Goal: Information Seeking & Learning: Learn about a topic

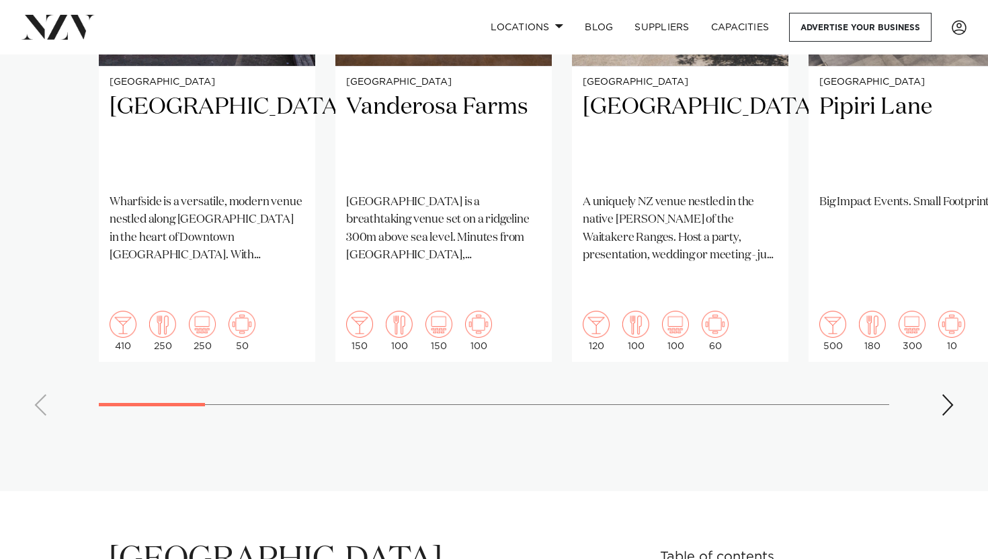
scroll to position [1289, 0]
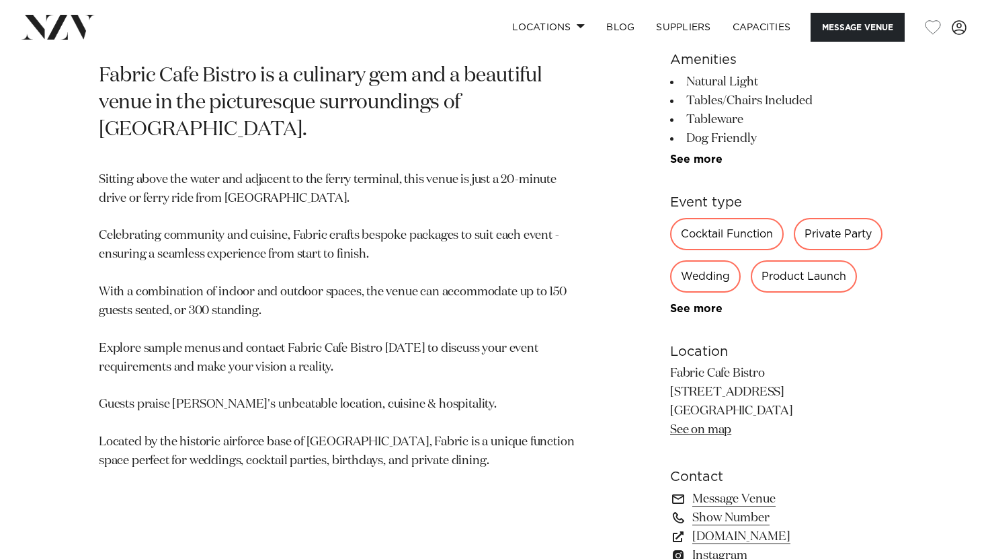
scroll to position [1171, 0]
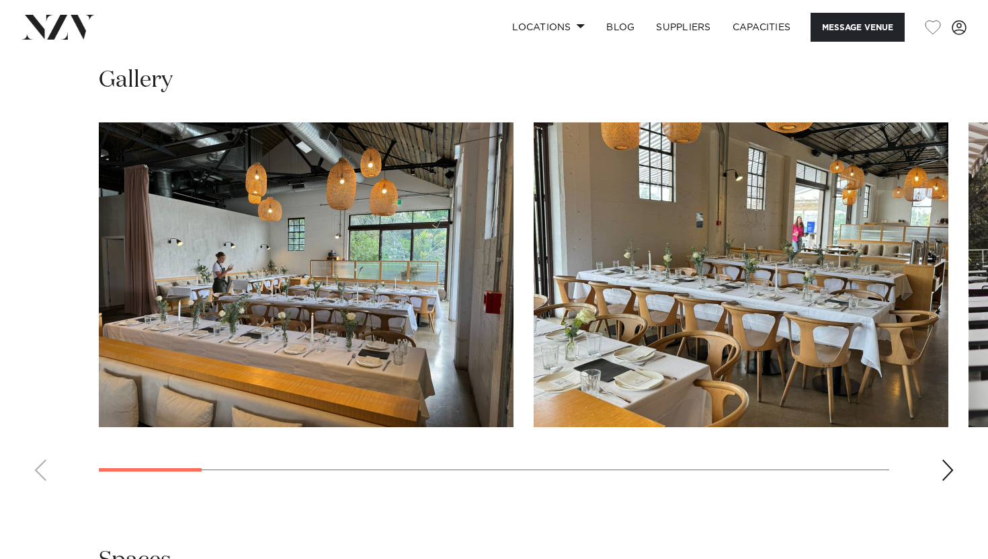
click at [949, 475] on div "Next slide" at bounding box center [947, 470] width 13 height 22
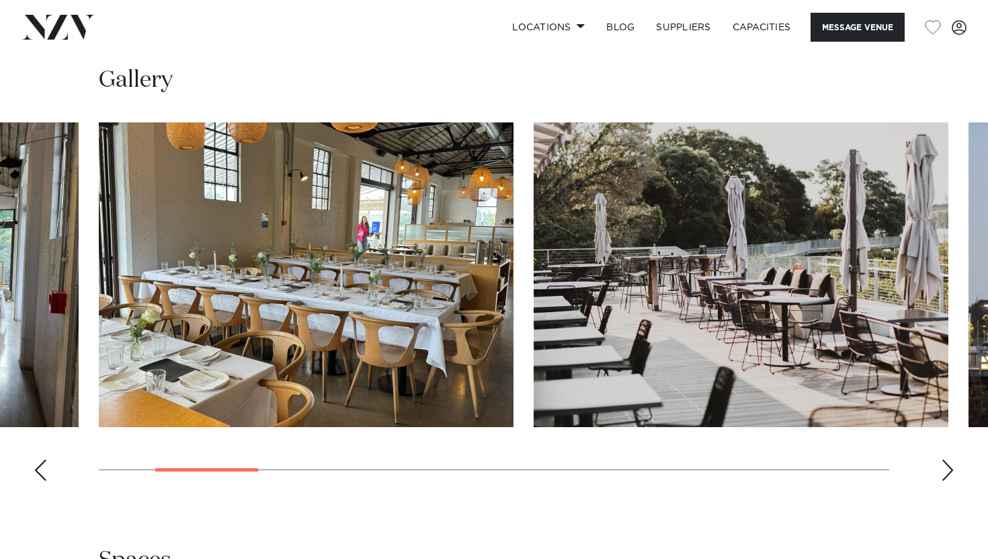
click at [949, 475] on div "Next slide" at bounding box center [947, 470] width 13 height 22
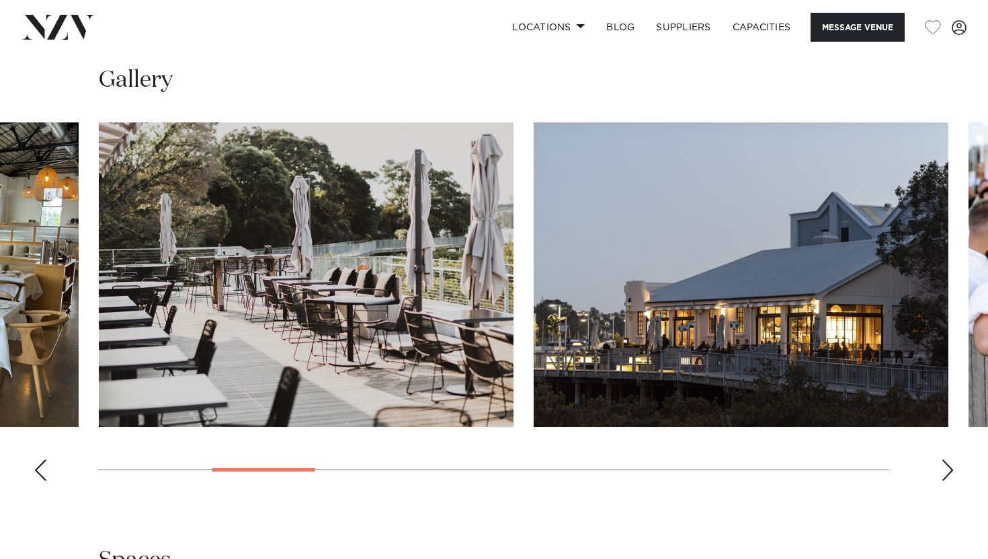
click at [949, 475] on div "Next slide" at bounding box center [947, 470] width 13 height 22
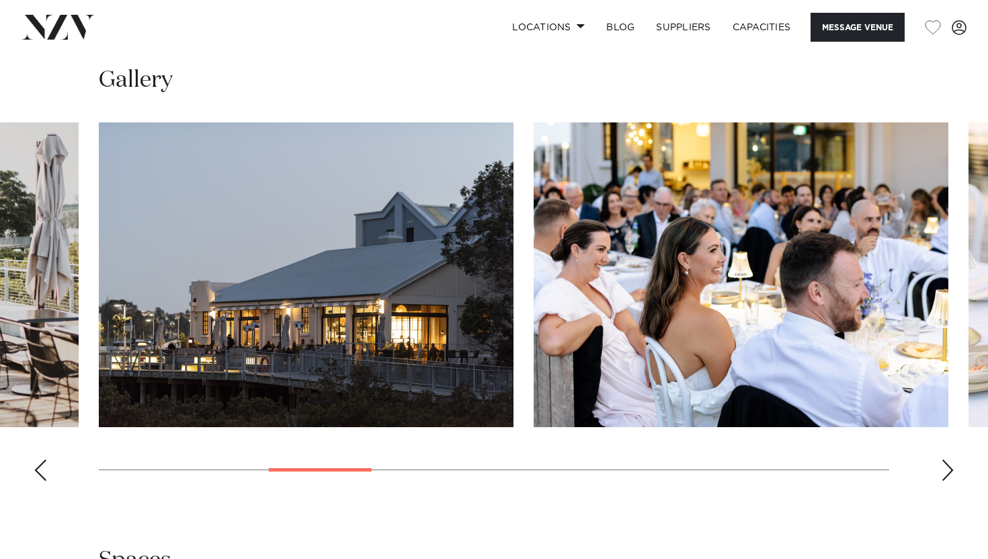
click at [949, 475] on div "Next slide" at bounding box center [947, 470] width 13 height 22
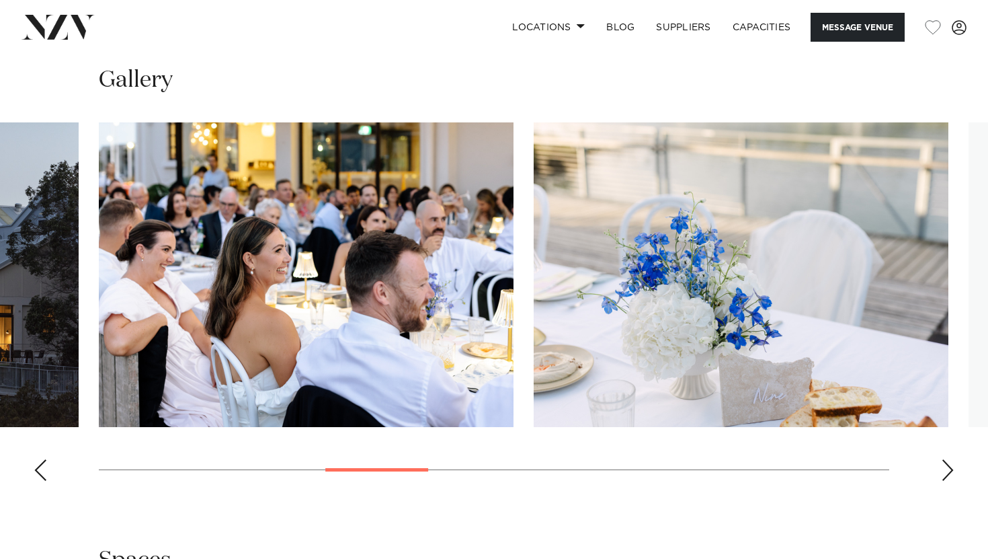
click at [949, 475] on div "Next slide" at bounding box center [947, 470] width 13 height 22
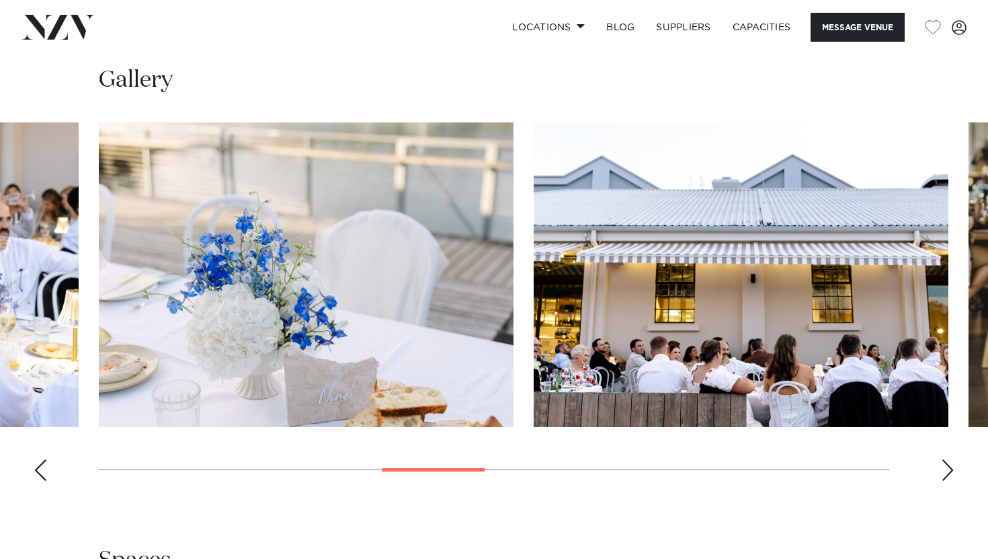
click at [949, 475] on div "Next slide" at bounding box center [947, 470] width 13 height 22
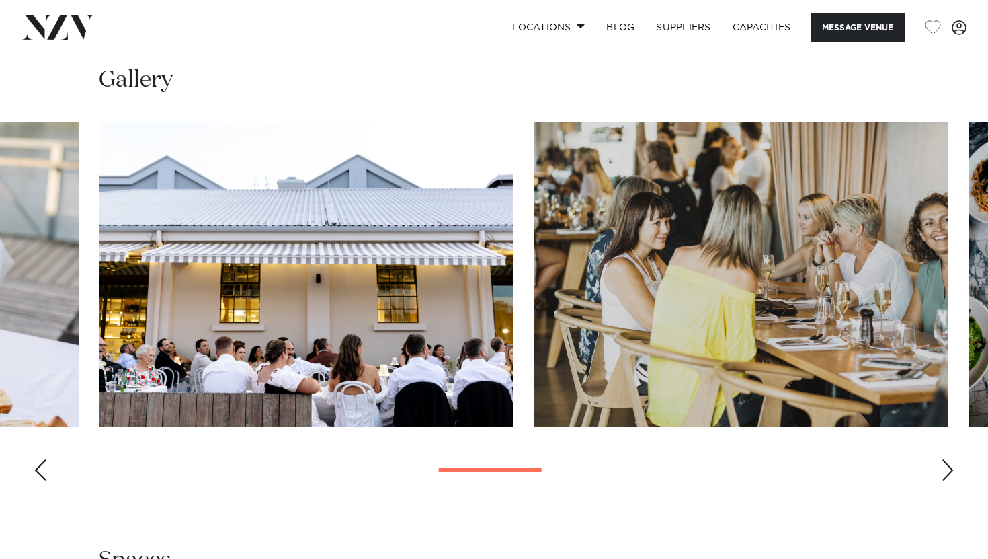
click at [949, 475] on div "Next slide" at bounding box center [947, 470] width 13 height 22
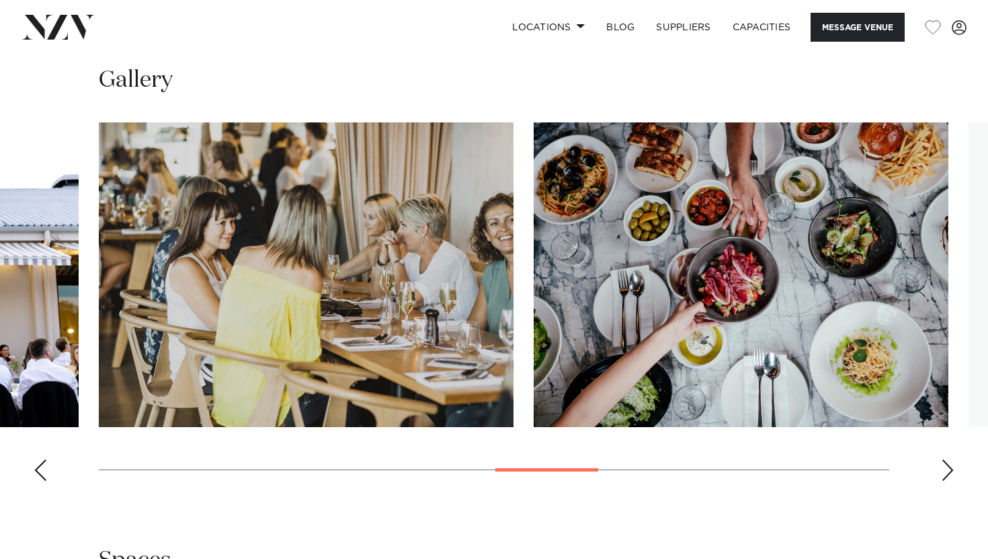
click at [949, 475] on div "Next slide" at bounding box center [947, 470] width 13 height 22
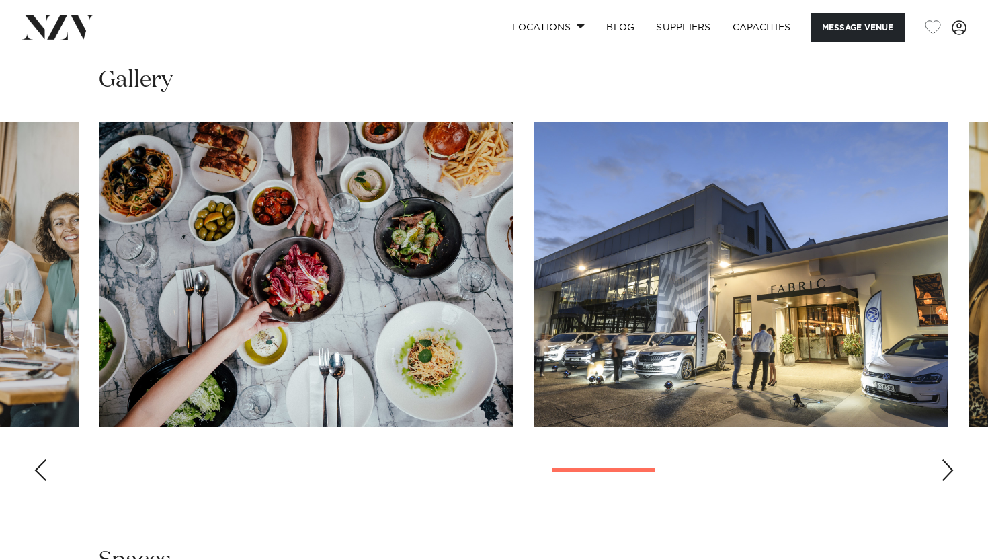
click at [949, 475] on div "Next slide" at bounding box center [947, 470] width 13 height 22
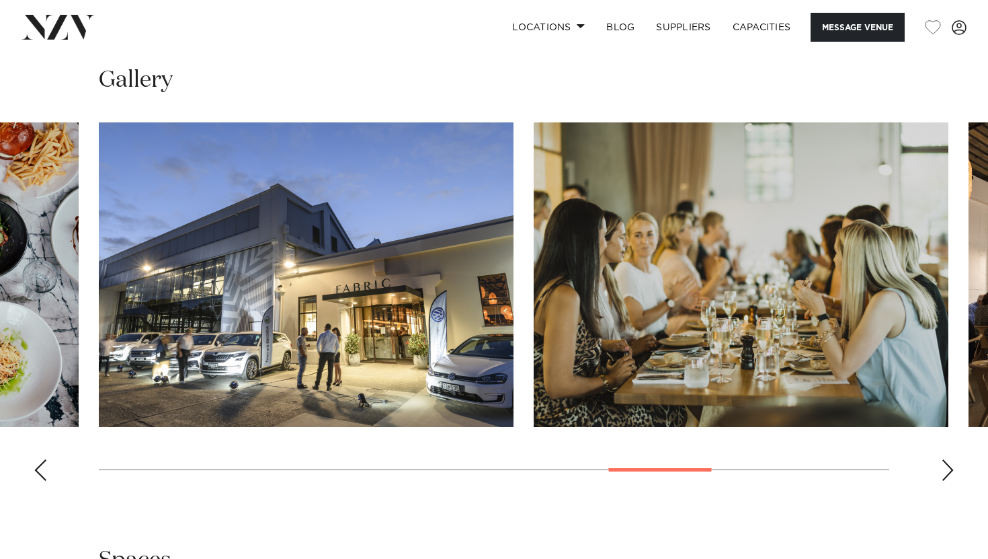
click at [949, 473] on div "Next slide" at bounding box center [947, 470] width 13 height 22
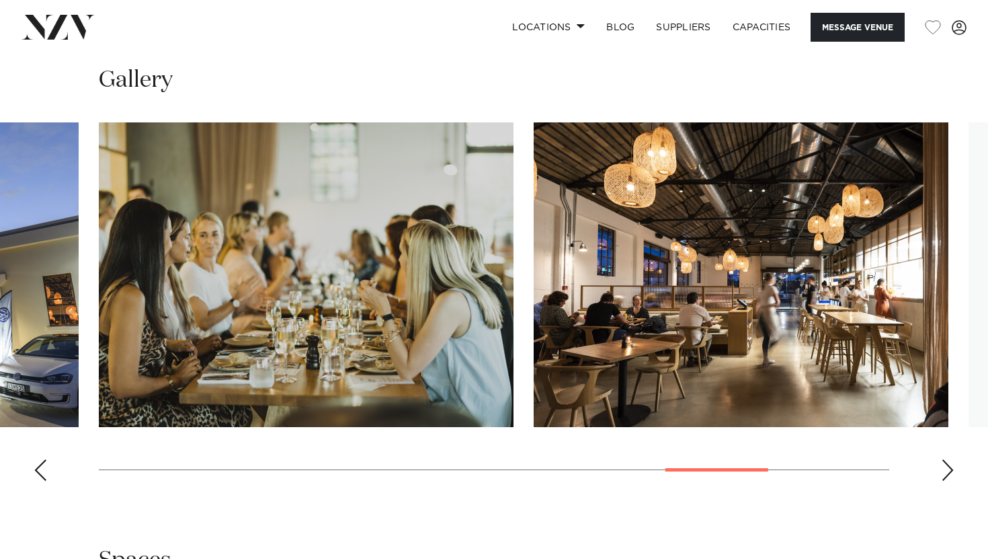
click at [949, 473] on div "Next slide" at bounding box center [947, 470] width 13 height 22
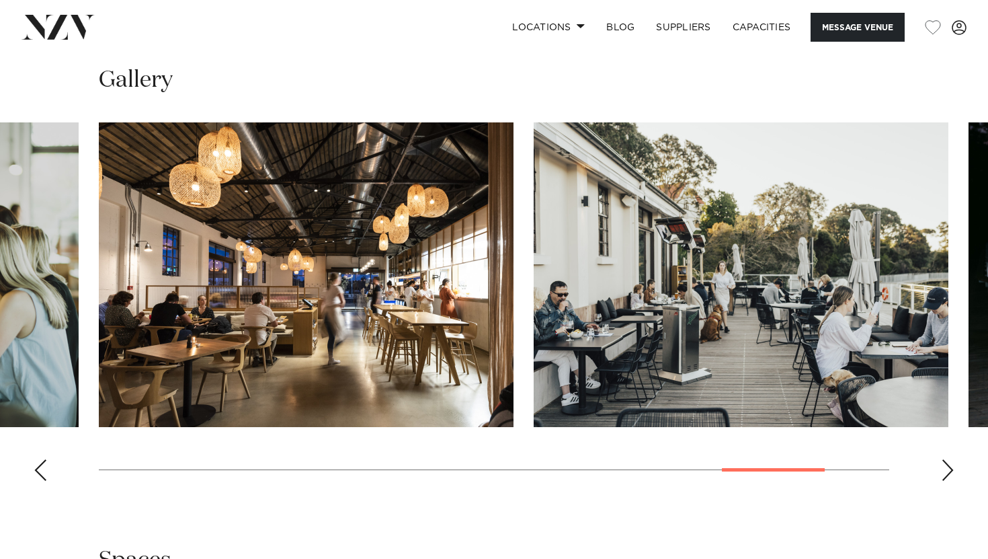
click at [949, 473] on div "Next slide" at bounding box center [947, 470] width 13 height 22
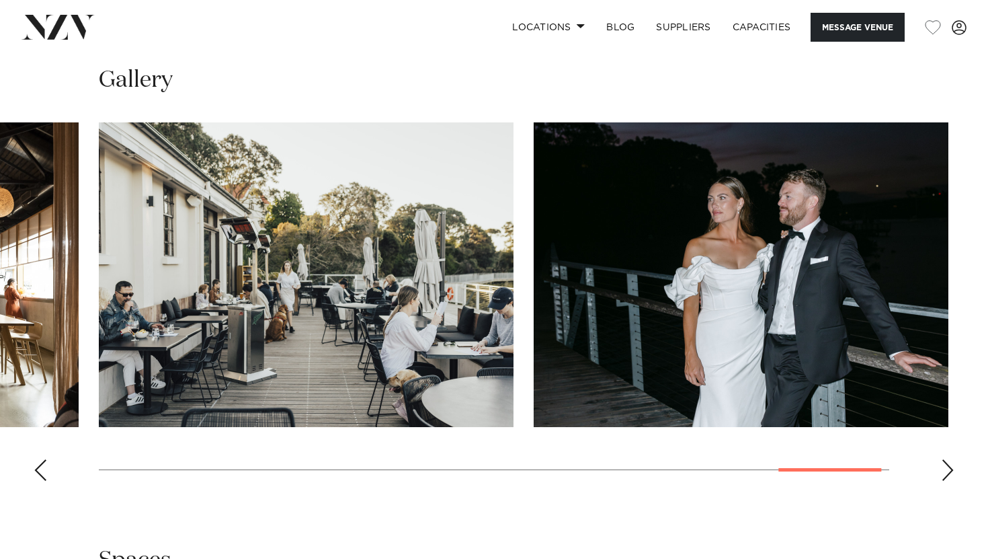
click at [949, 473] on div "Next slide" at bounding box center [947, 470] width 13 height 22
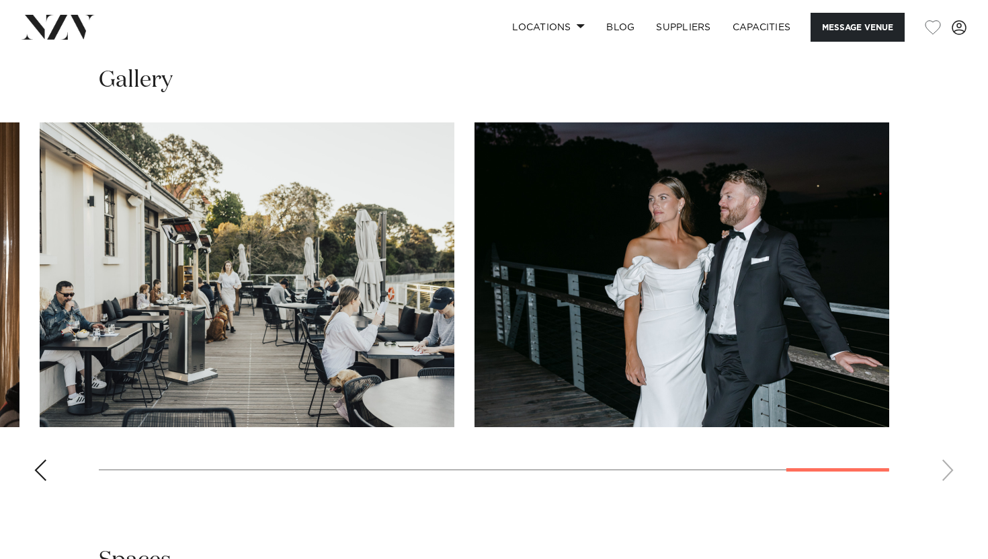
click at [949, 473] on swiper-container at bounding box center [494, 306] width 988 height 369
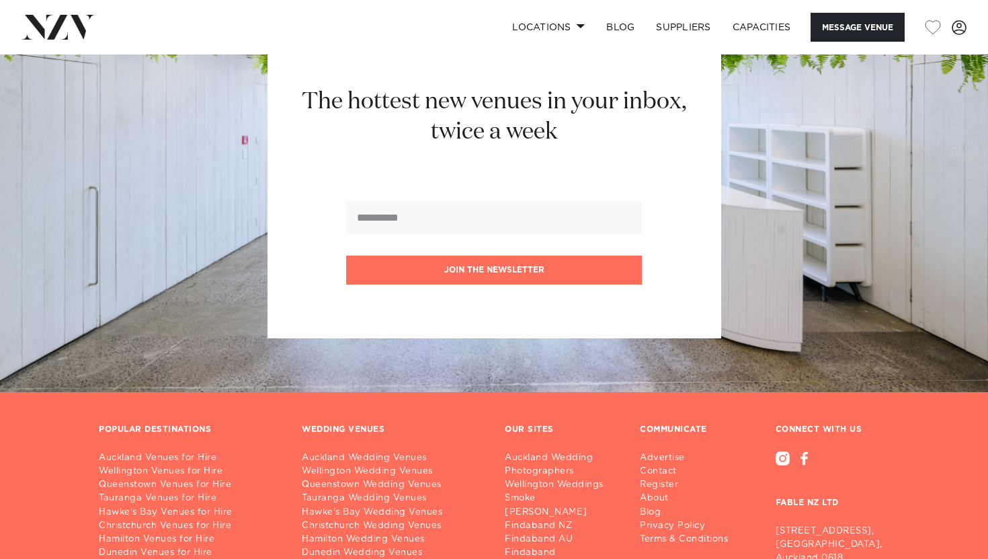
scroll to position [1897, 0]
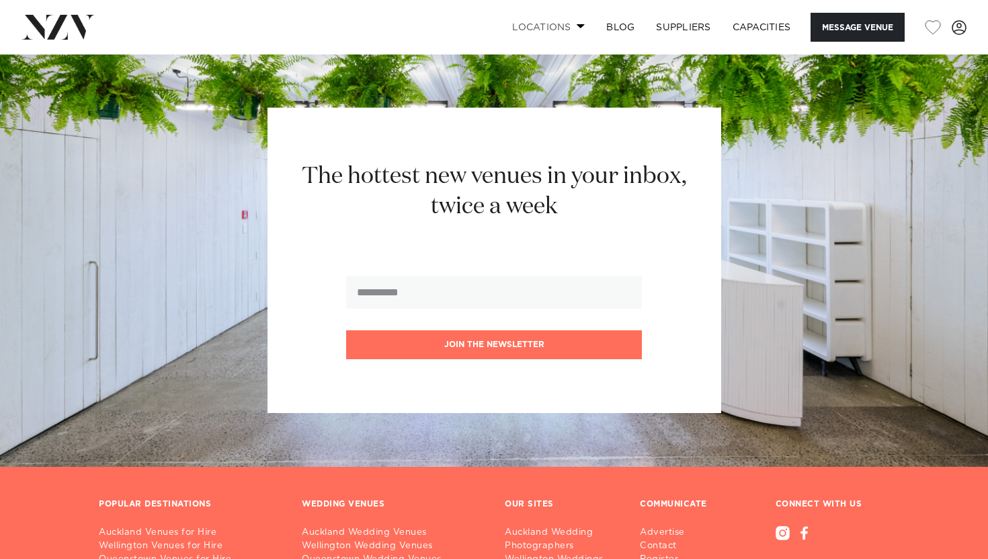
click at [580, 25] on span at bounding box center [581, 26] width 9 height 5
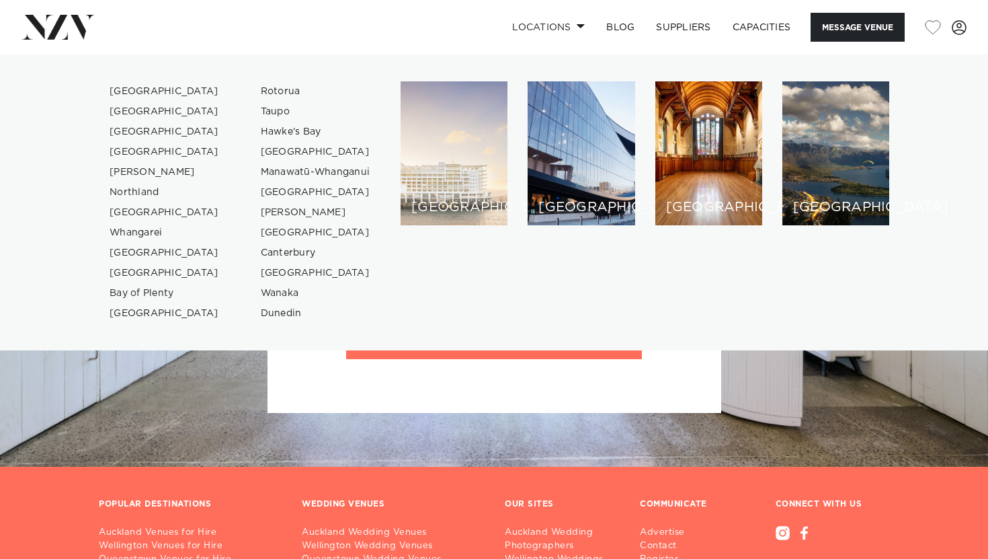
click at [425, 169] on div "[GEOGRAPHIC_DATA]" at bounding box center [454, 153] width 107 height 144
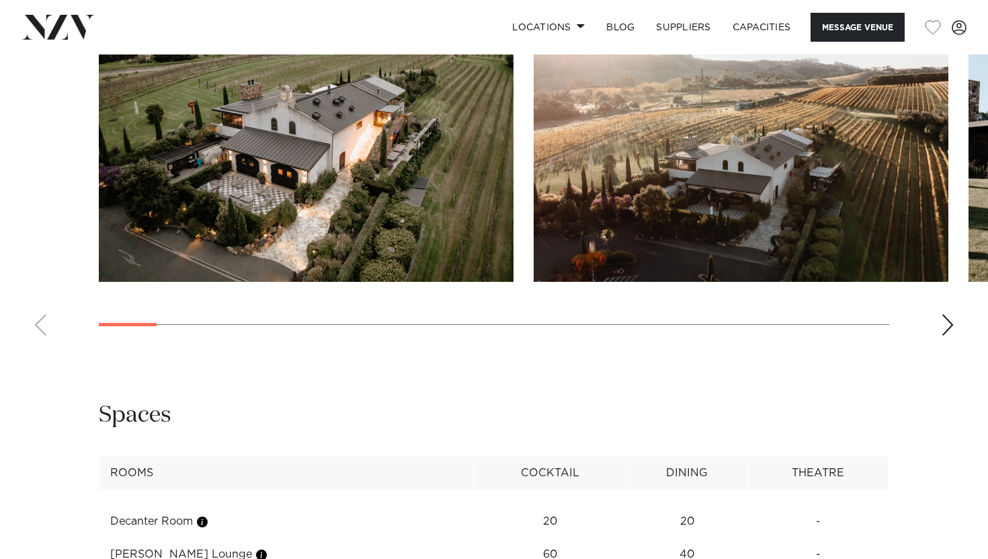
scroll to position [1444, 0]
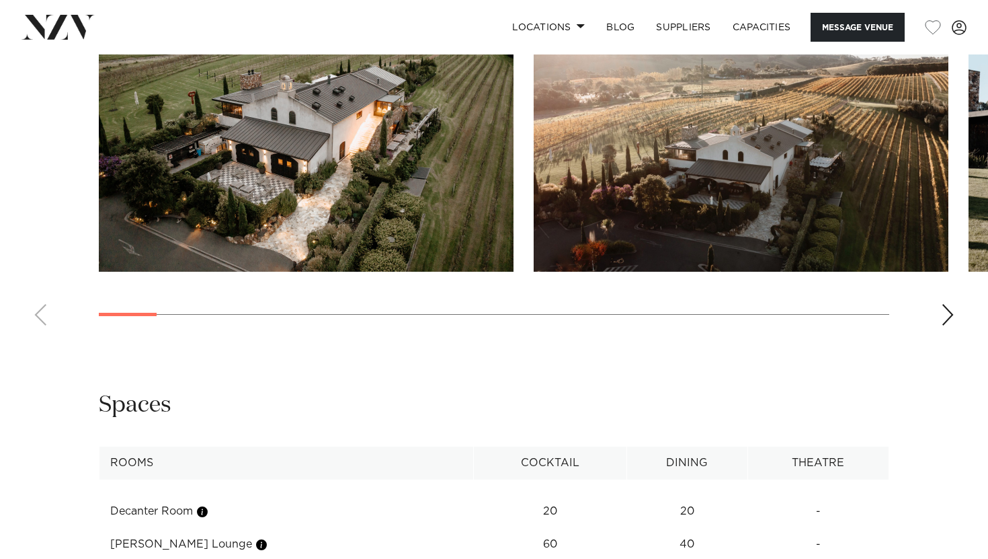
click at [951, 318] on div "Next slide" at bounding box center [947, 315] width 13 height 22
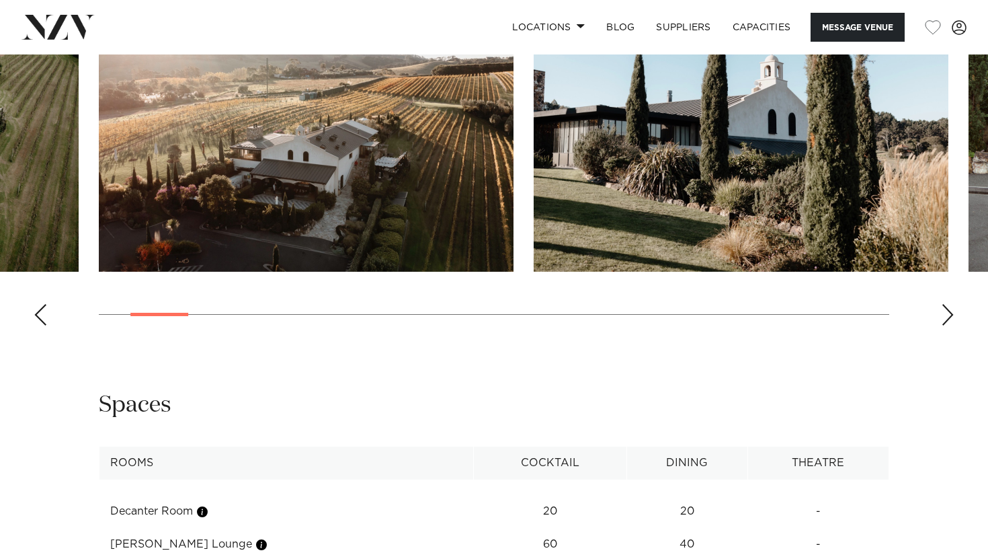
click at [951, 318] on div "Next slide" at bounding box center [947, 315] width 13 height 22
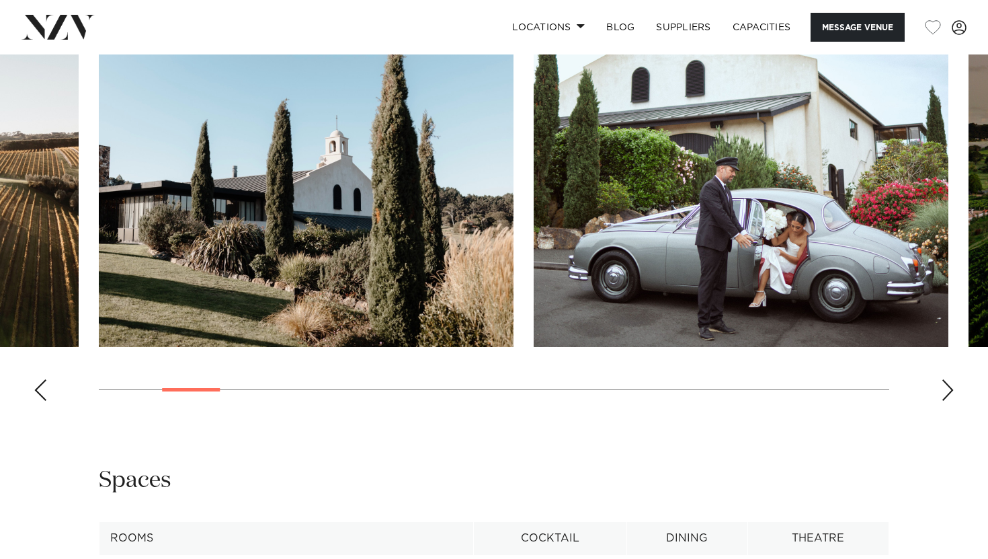
scroll to position [1349, 0]
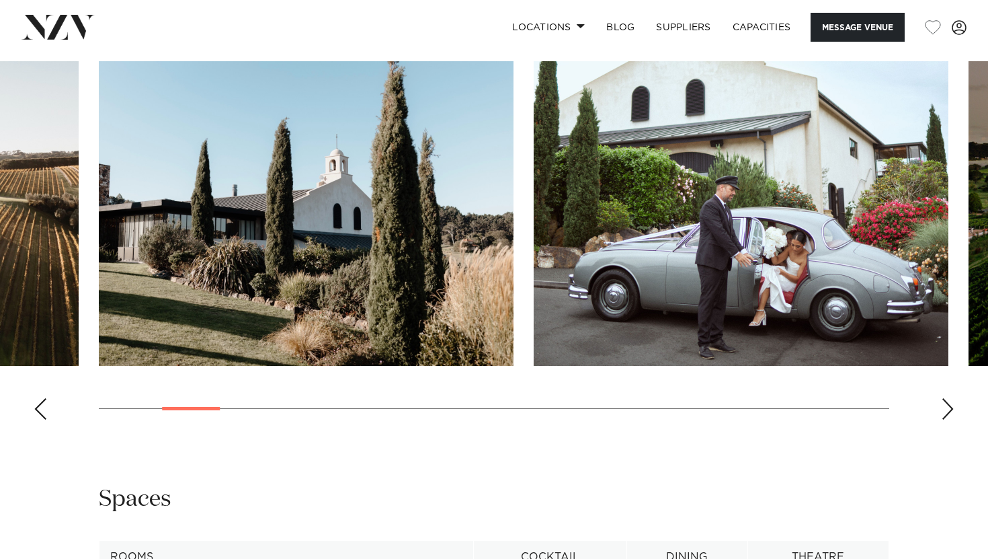
click at [953, 411] on div "Next slide" at bounding box center [947, 409] width 13 height 22
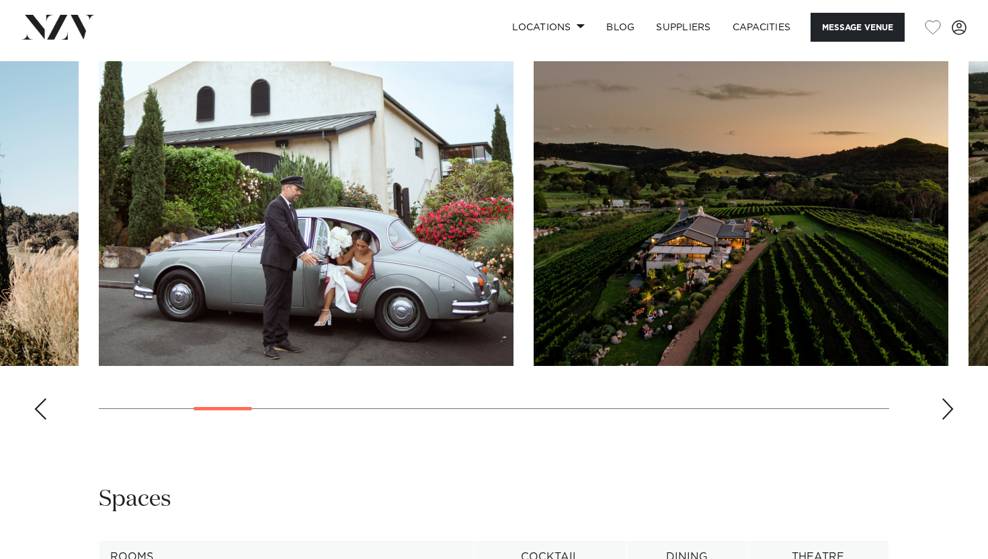
click at [953, 411] on div "Next slide" at bounding box center [947, 409] width 13 height 22
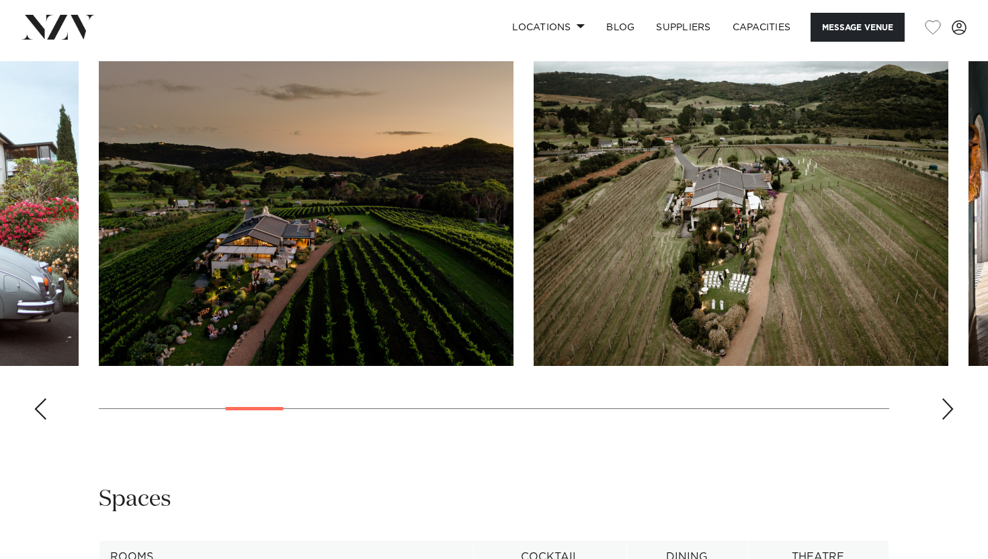
click at [953, 411] on div "Next slide" at bounding box center [947, 409] width 13 height 22
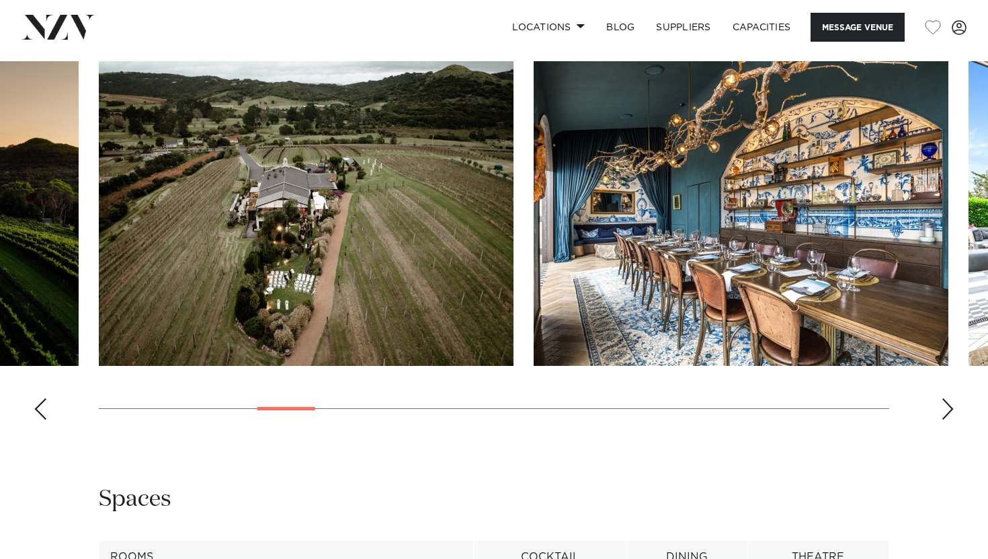
click at [953, 411] on div "Next slide" at bounding box center [947, 409] width 13 height 22
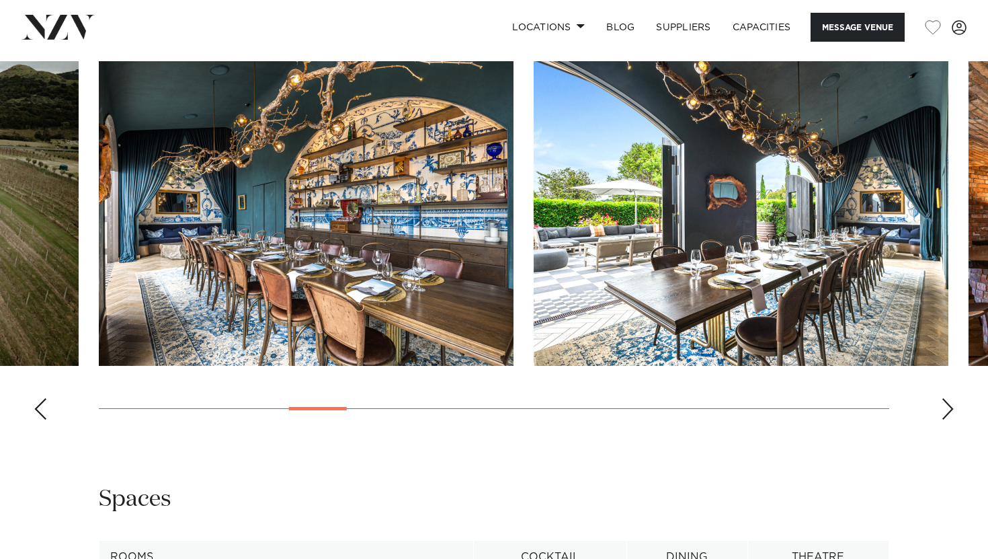
click at [953, 411] on div "Next slide" at bounding box center [947, 409] width 13 height 22
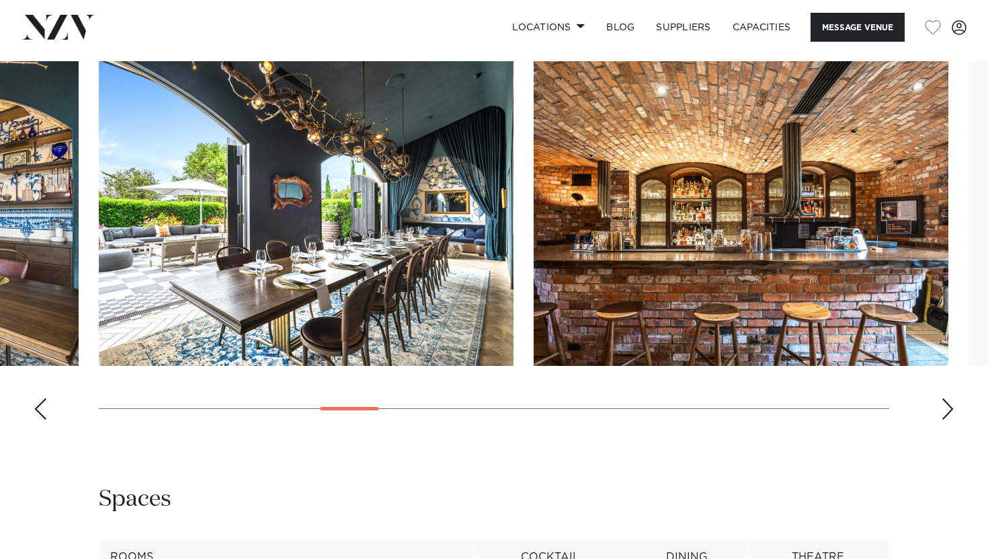
click at [953, 411] on div "Next slide" at bounding box center [947, 409] width 13 height 22
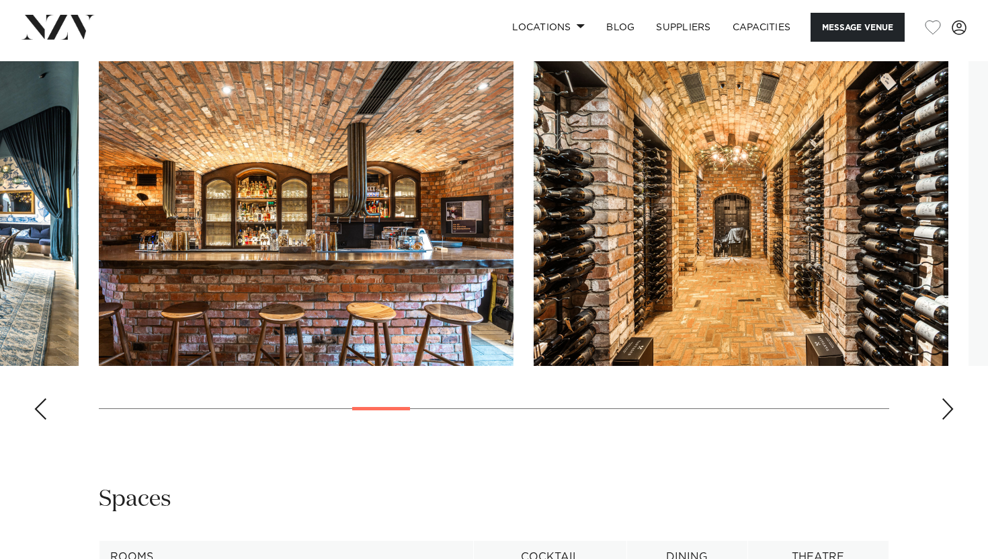
click at [953, 411] on div "Next slide" at bounding box center [947, 409] width 13 height 22
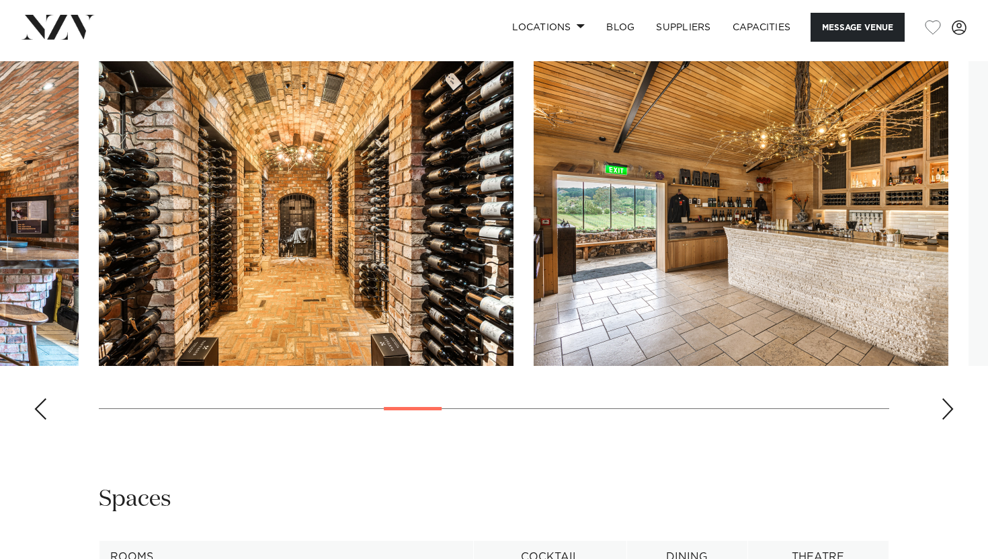
click at [953, 411] on div "Next slide" at bounding box center [947, 409] width 13 height 22
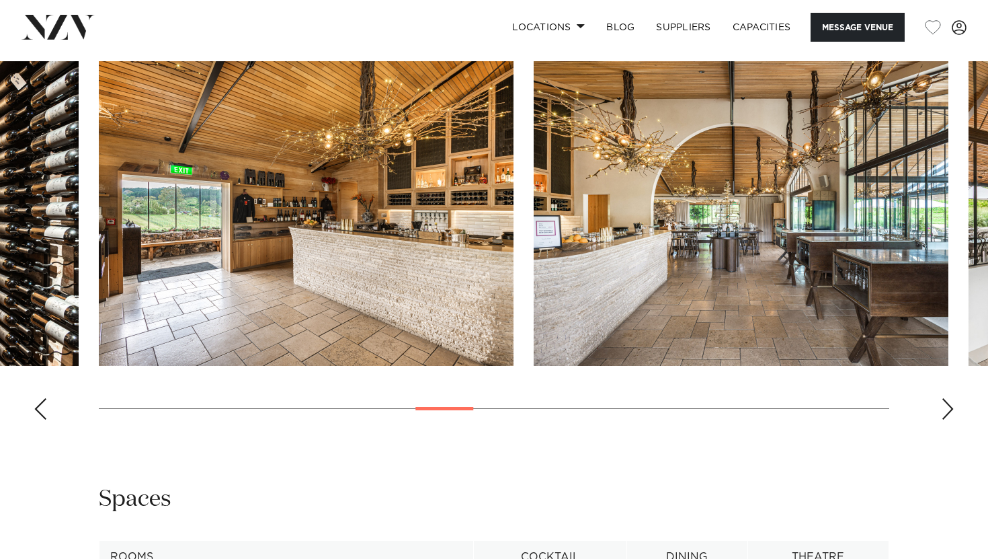
click at [953, 411] on div "Next slide" at bounding box center [947, 409] width 13 height 22
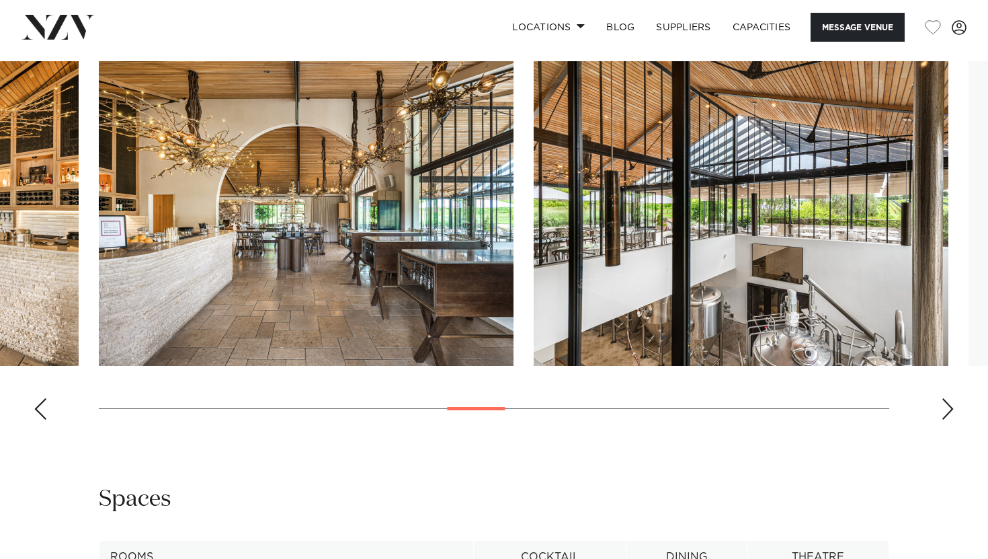
click at [953, 411] on div "Next slide" at bounding box center [947, 409] width 13 height 22
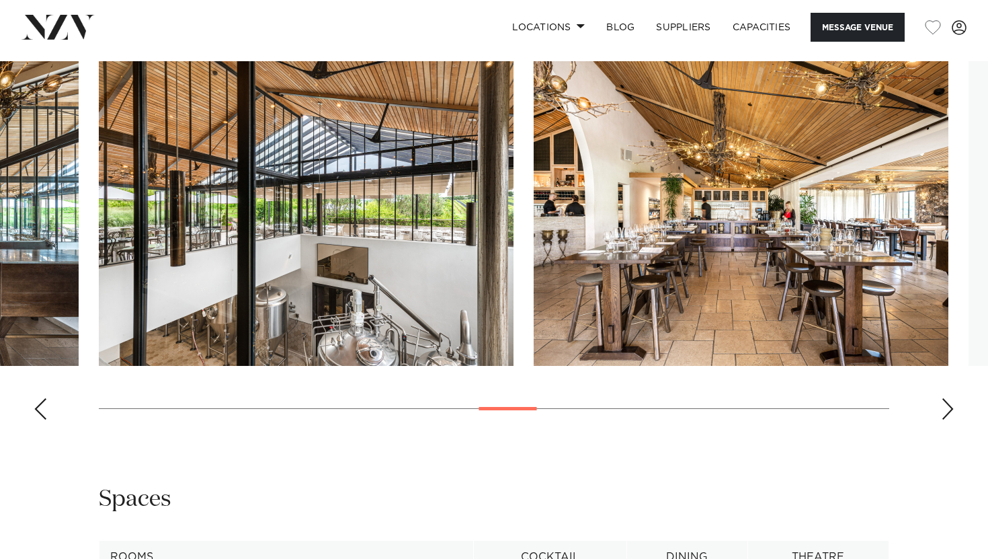
click at [953, 411] on div "Next slide" at bounding box center [947, 409] width 13 height 22
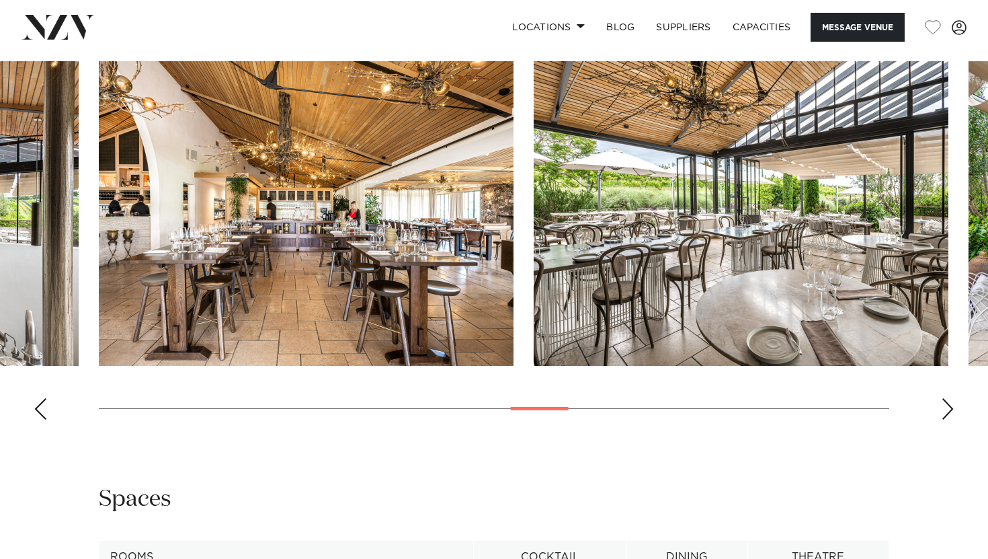
click at [953, 411] on div "Next slide" at bounding box center [947, 409] width 13 height 22
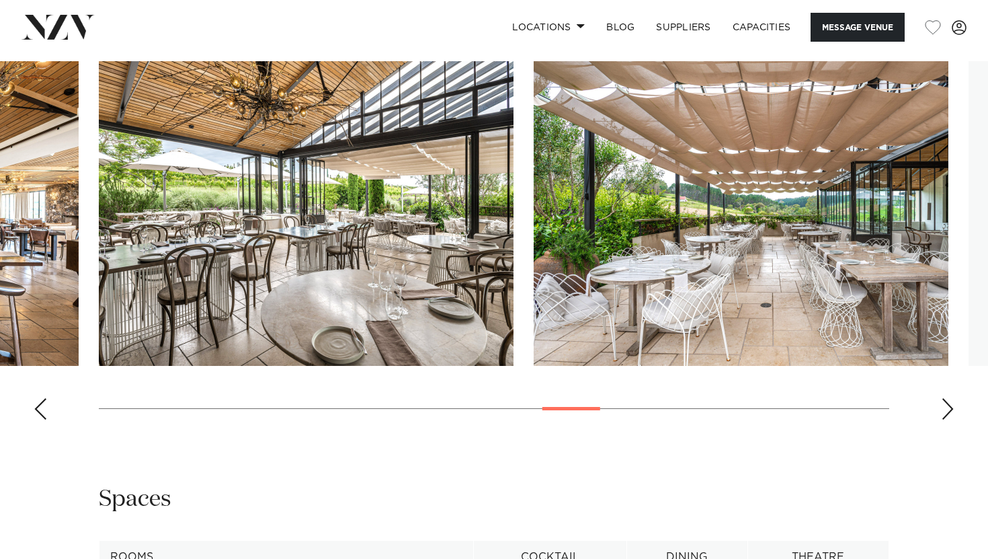
click at [953, 411] on div "Next slide" at bounding box center [947, 409] width 13 height 22
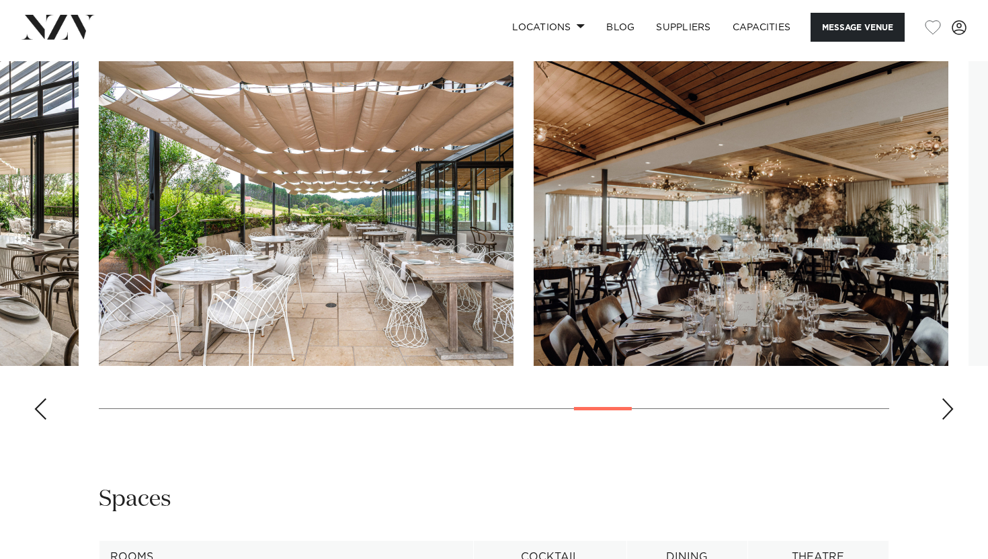
click at [953, 411] on div "Next slide" at bounding box center [947, 409] width 13 height 22
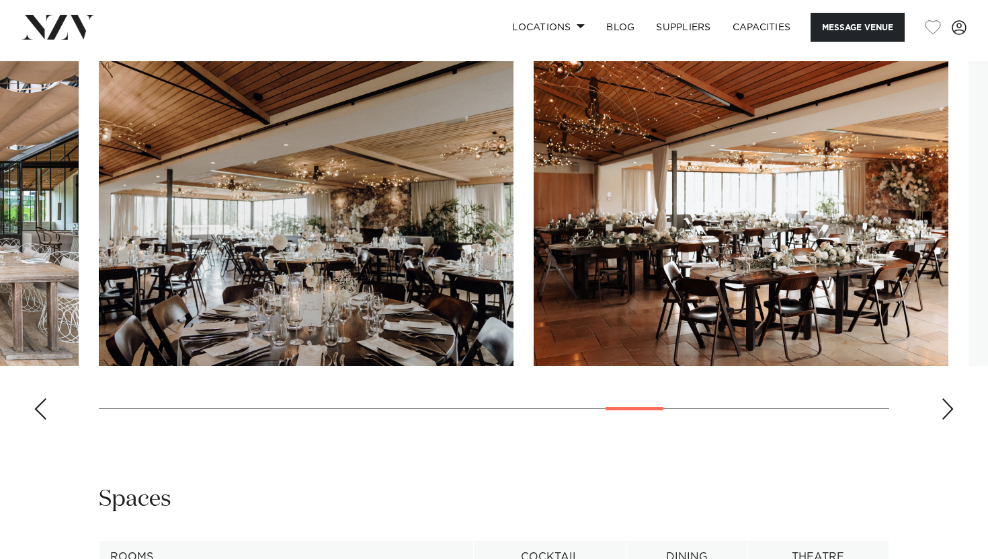
click at [953, 411] on div "Next slide" at bounding box center [947, 409] width 13 height 22
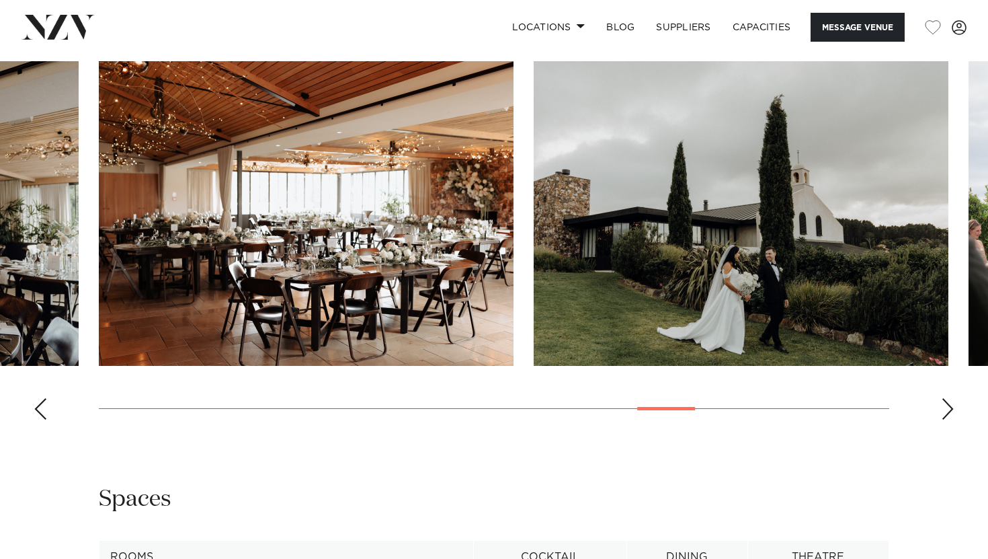
click at [953, 411] on div "Next slide" at bounding box center [947, 409] width 13 height 22
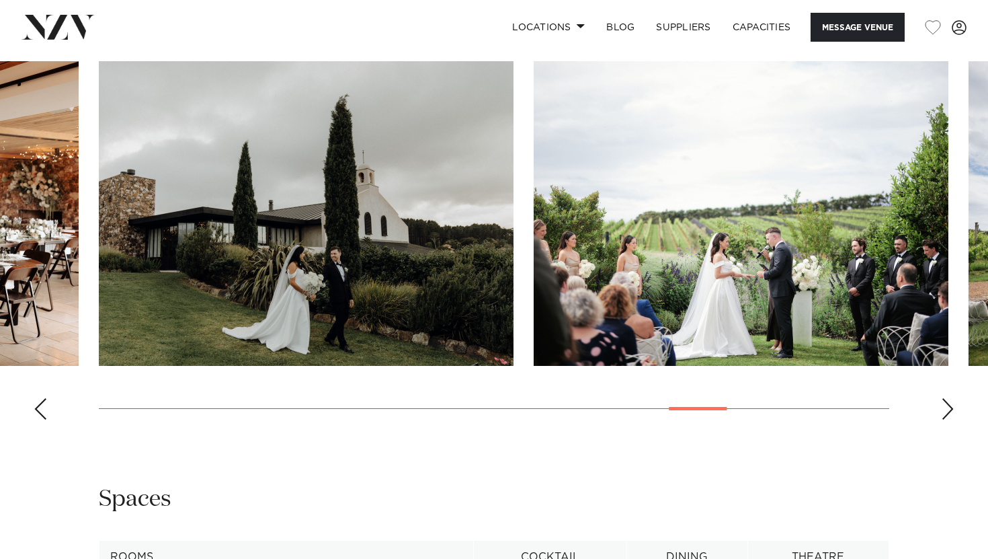
click at [953, 411] on div "Next slide" at bounding box center [947, 409] width 13 height 22
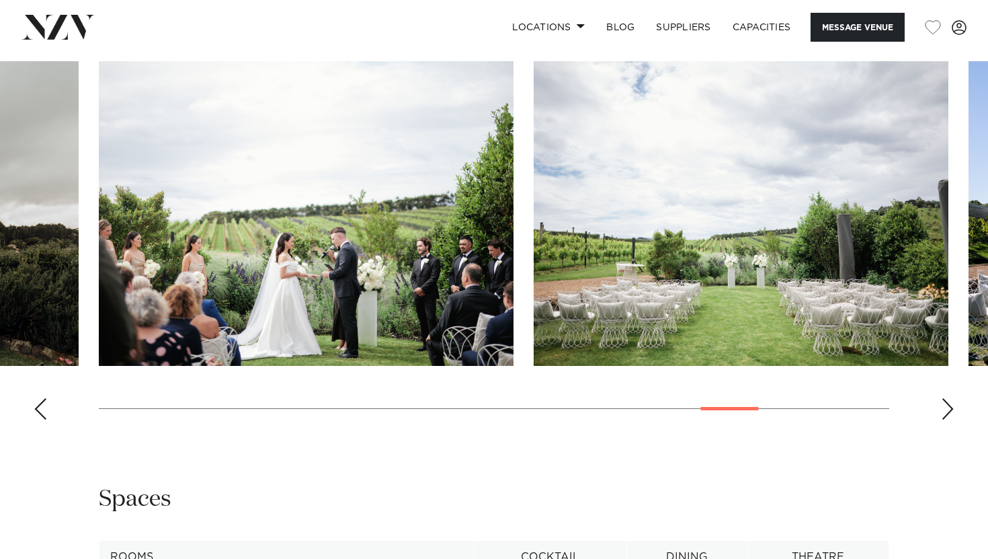
click at [948, 412] on div "Next slide" at bounding box center [947, 409] width 13 height 22
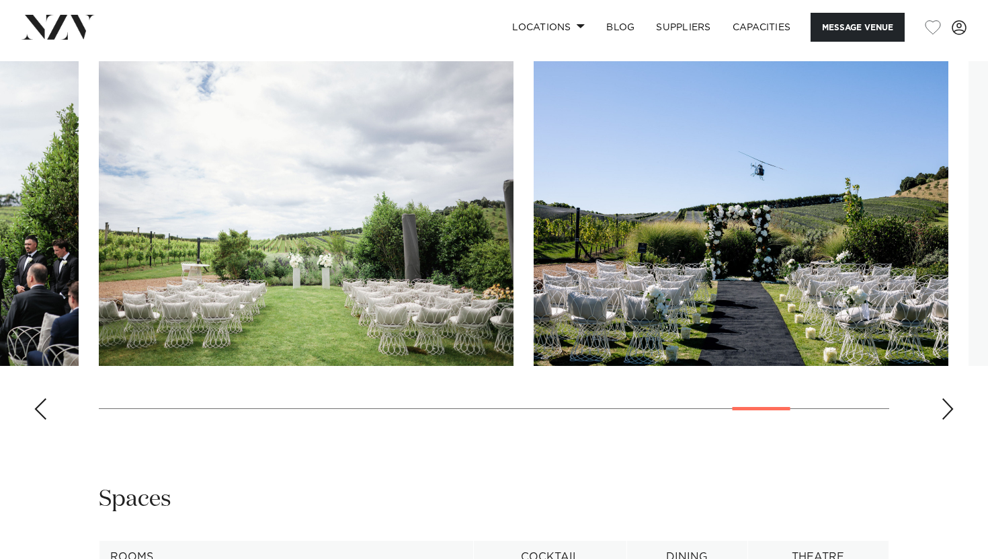
click at [948, 412] on div "Next slide" at bounding box center [947, 409] width 13 height 22
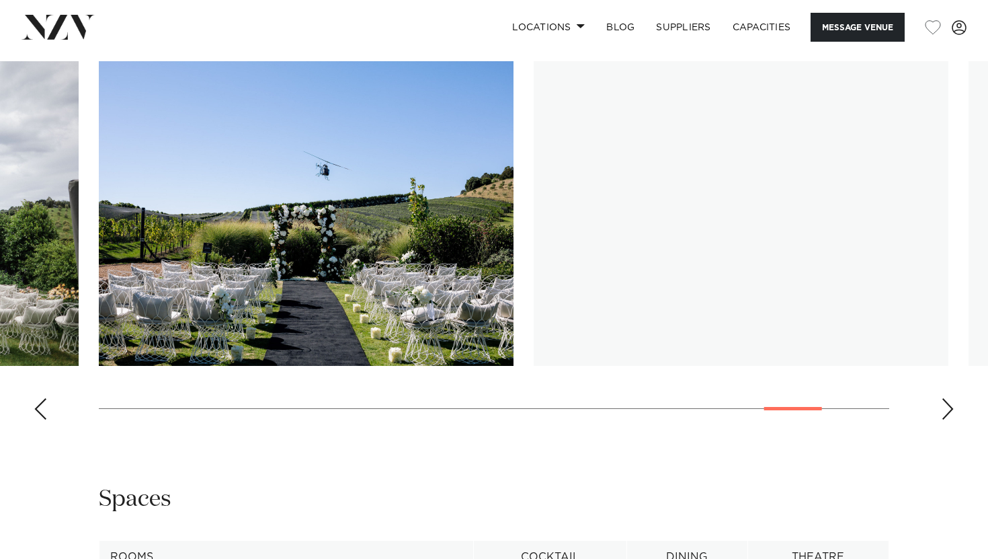
click at [948, 412] on div "Next slide" at bounding box center [947, 409] width 13 height 22
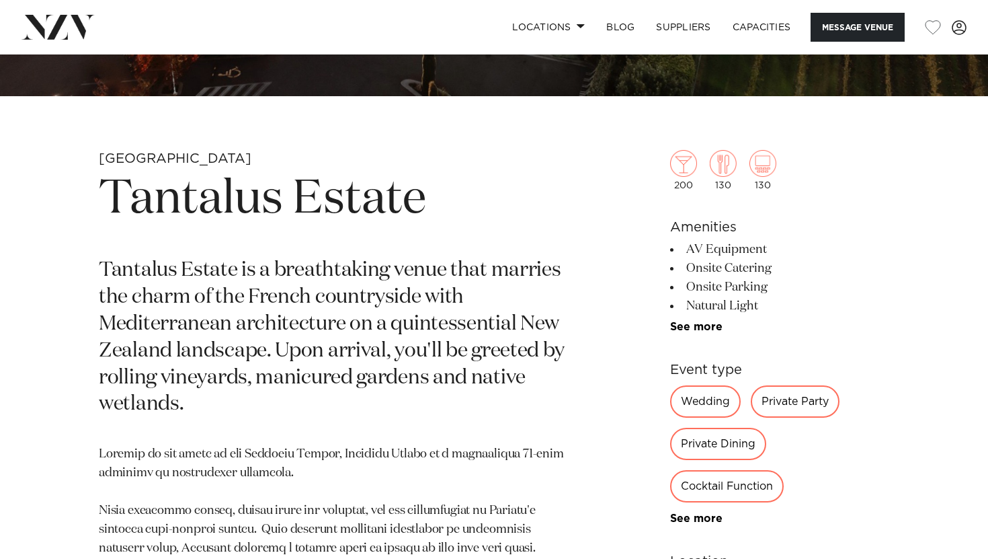
scroll to position [453, 0]
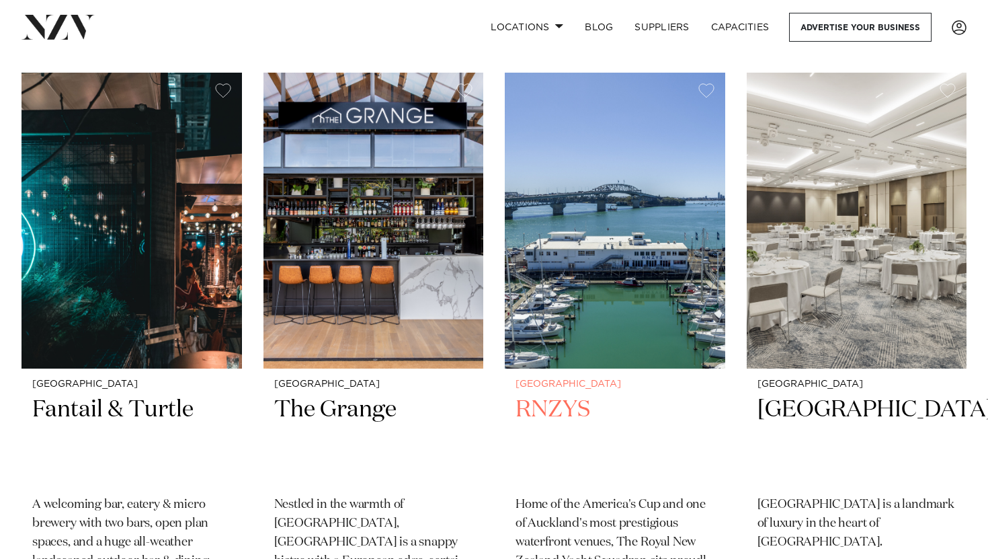
scroll to position [530, 0]
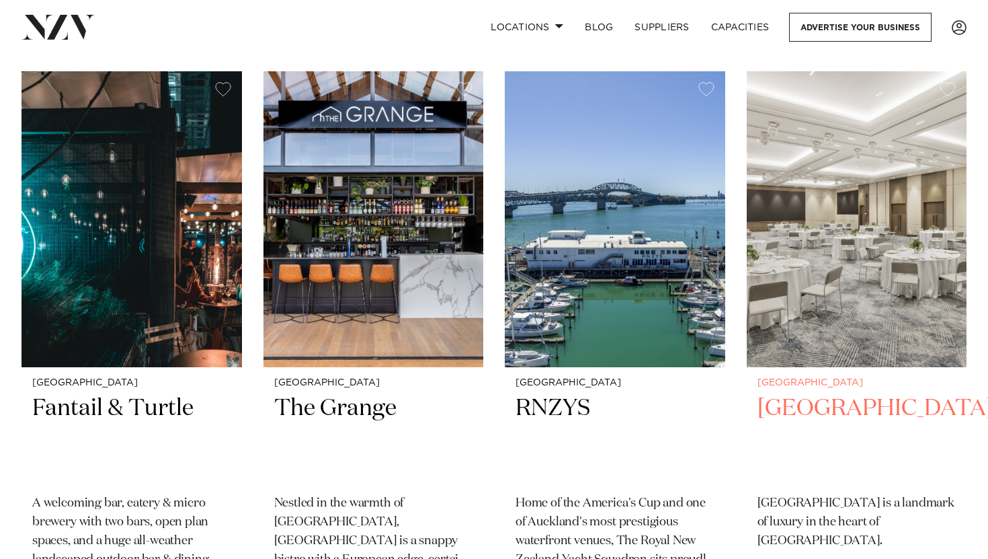
click at [860, 272] on img at bounding box center [857, 218] width 221 height 295
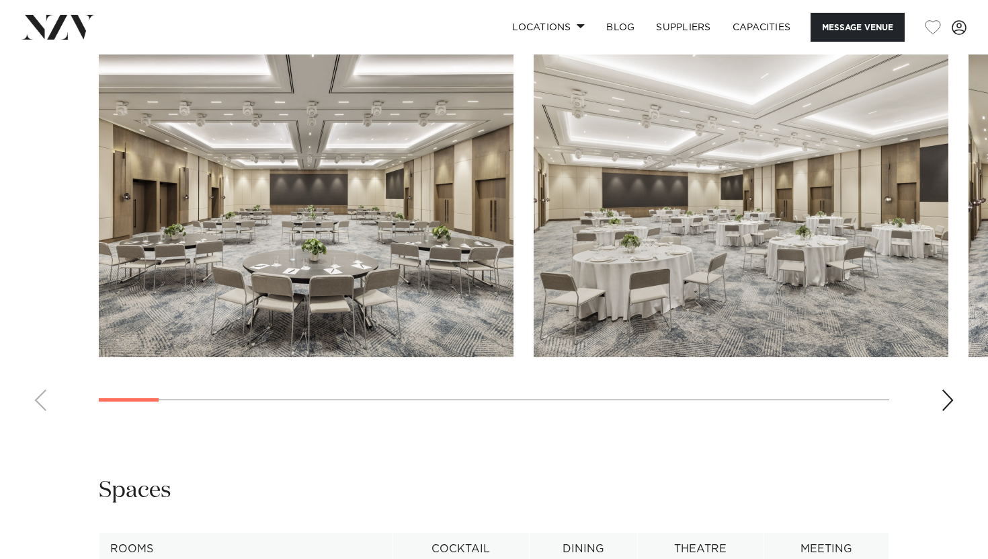
scroll to position [1291, 0]
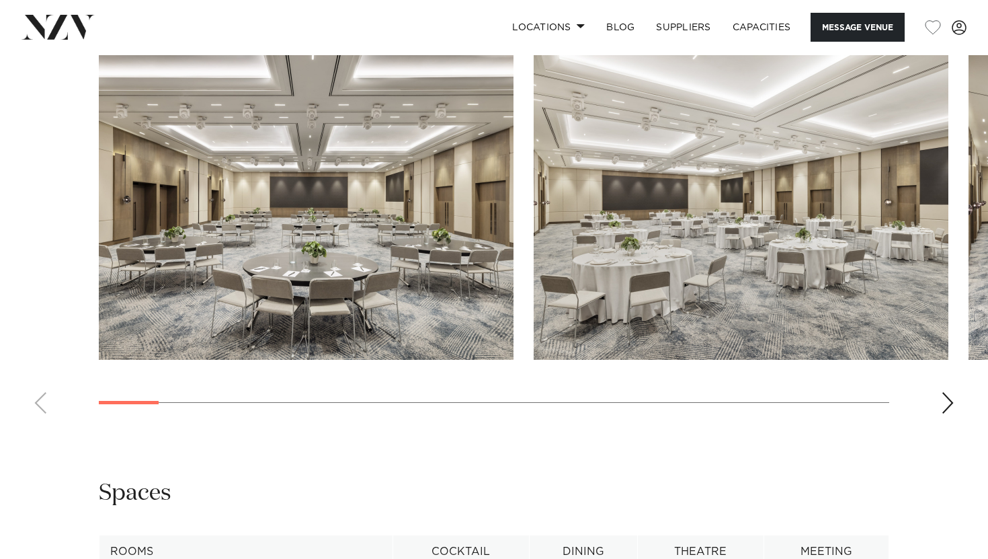
click at [948, 393] on div "Next slide" at bounding box center [947, 403] width 13 height 22
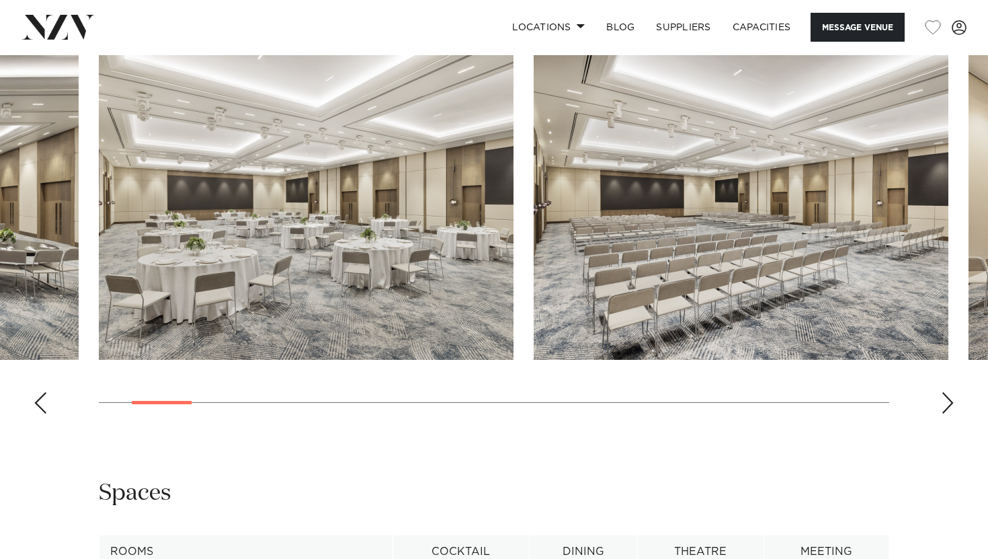
click at [948, 393] on div "Next slide" at bounding box center [947, 403] width 13 height 22
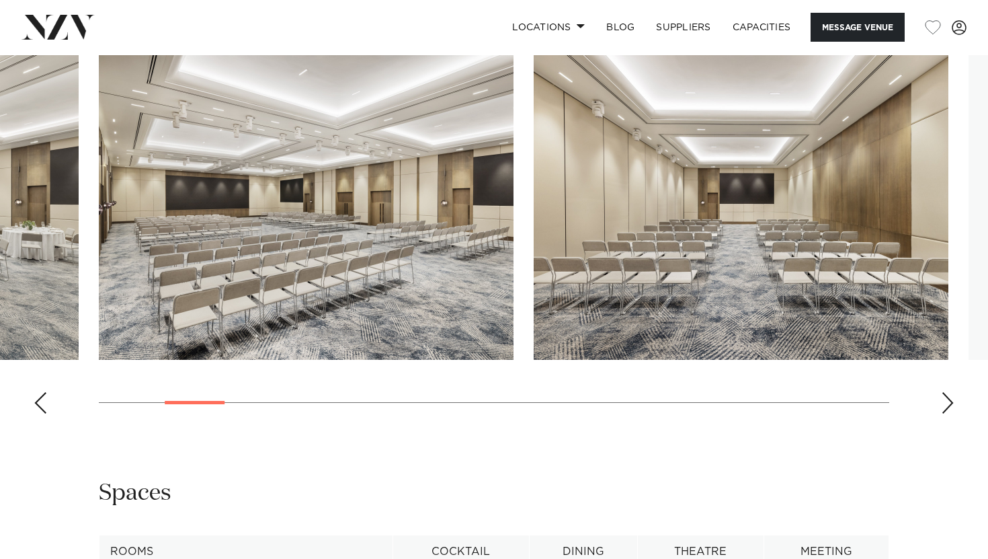
click at [948, 393] on div "Next slide" at bounding box center [947, 403] width 13 height 22
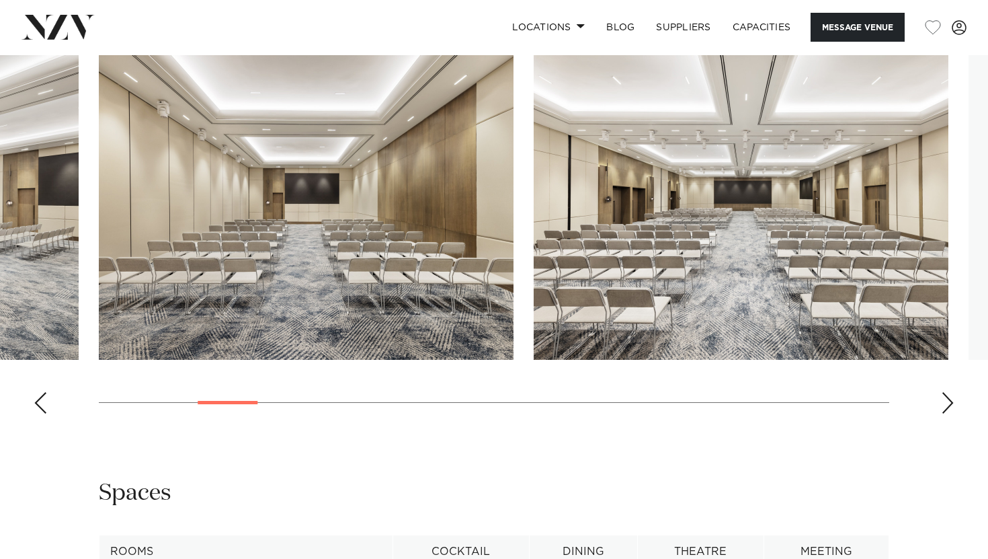
click at [948, 393] on div "Next slide" at bounding box center [947, 403] width 13 height 22
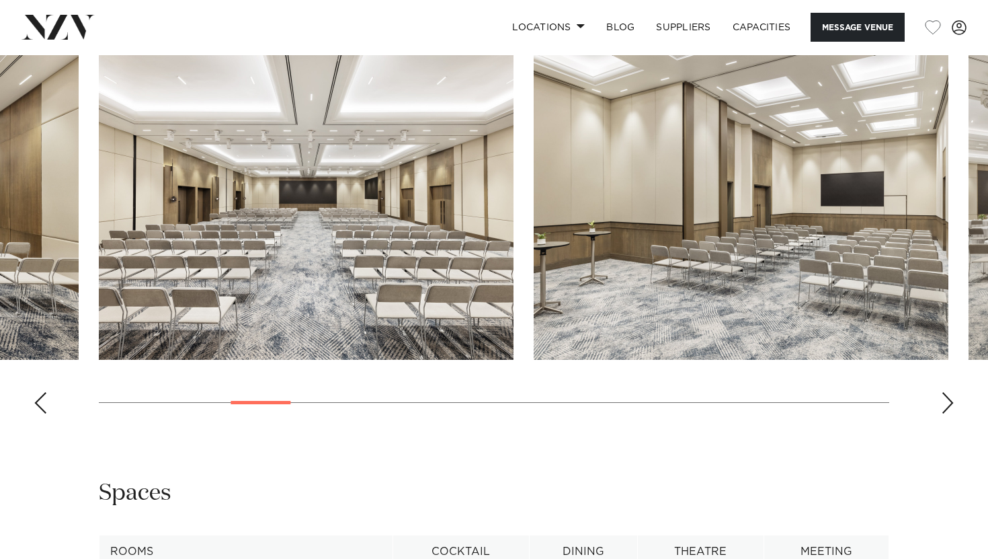
click at [948, 393] on div "Next slide" at bounding box center [947, 403] width 13 height 22
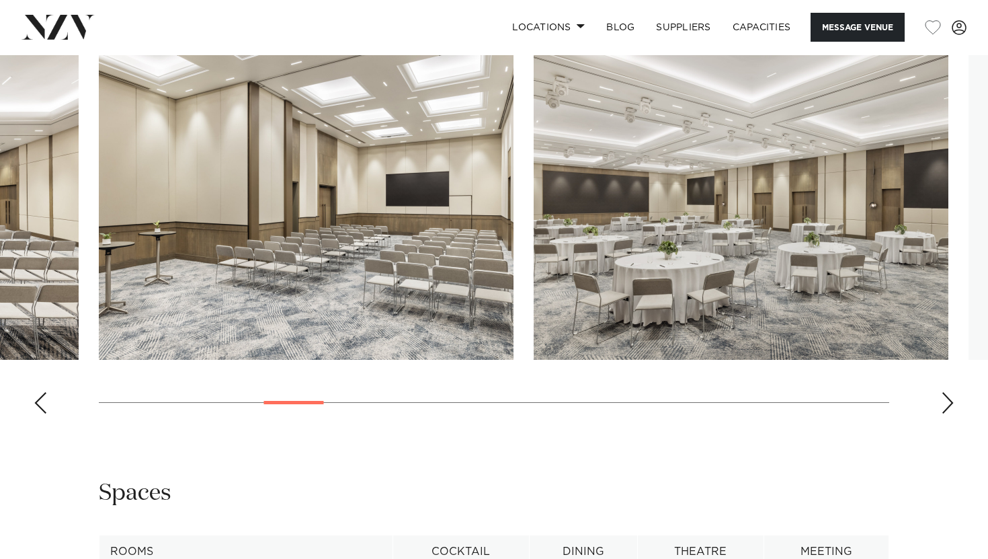
click at [948, 393] on div "Next slide" at bounding box center [947, 403] width 13 height 22
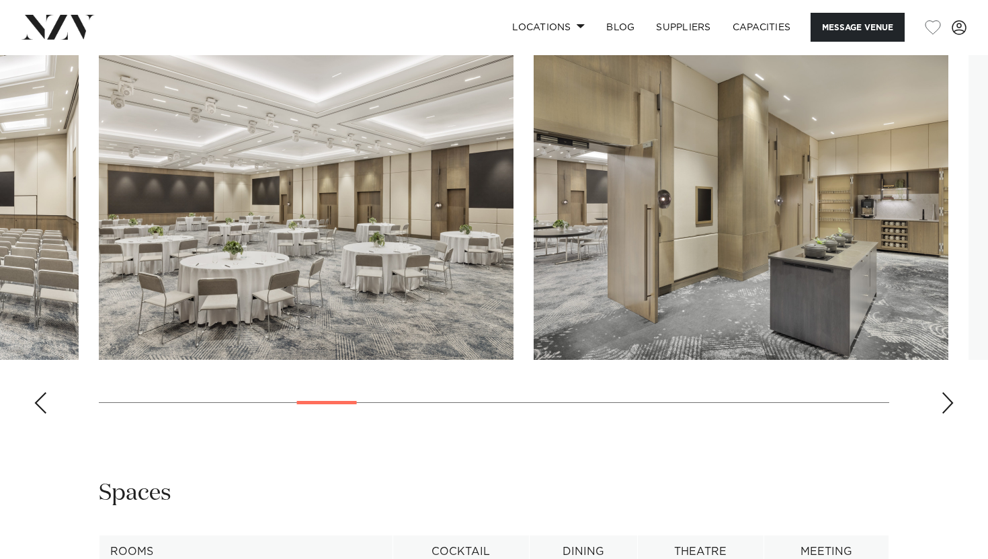
click at [948, 393] on div "Next slide" at bounding box center [947, 403] width 13 height 22
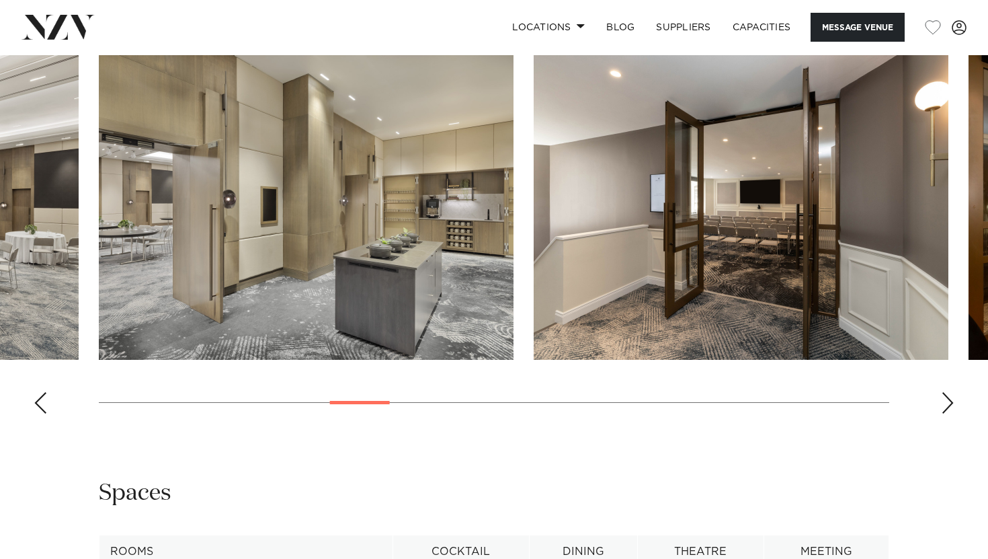
click at [948, 393] on div "Next slide" at bounding box center [947, 403] width 13 height 22
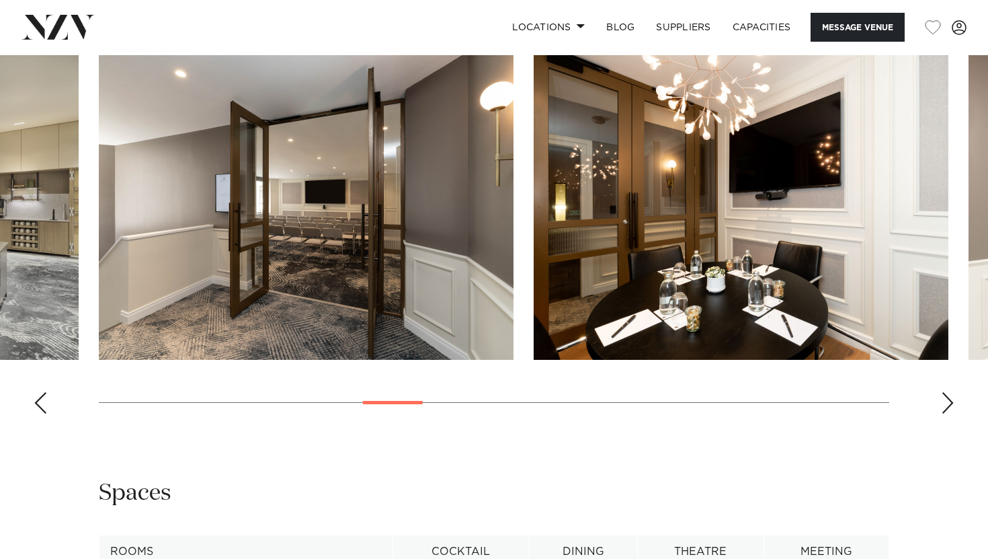
click at [948, 393] on div "Next slide" at bounding box center [947, 403] width 13 height 22
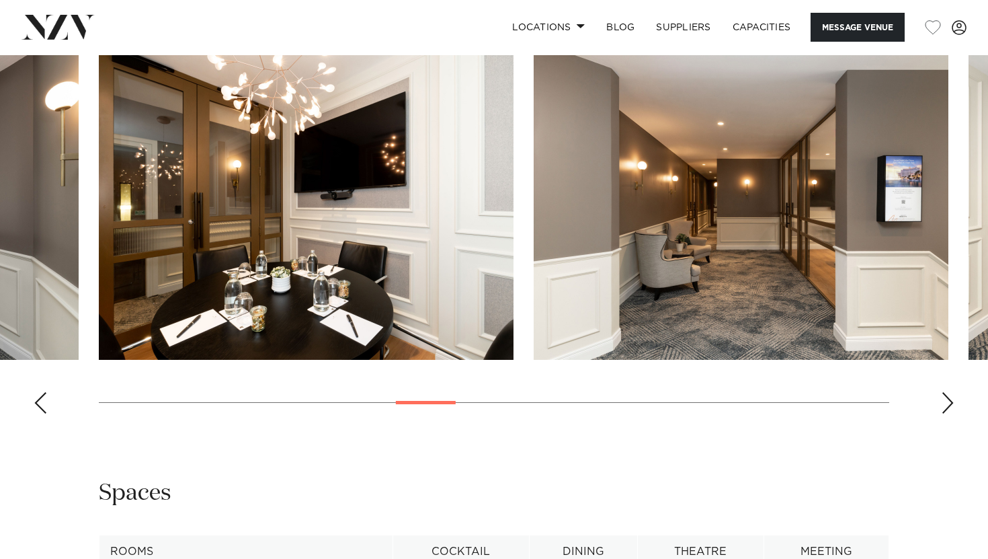
click at [948, 393] on div "Next slide" at bounding box center [947, 403] width 13 height 22
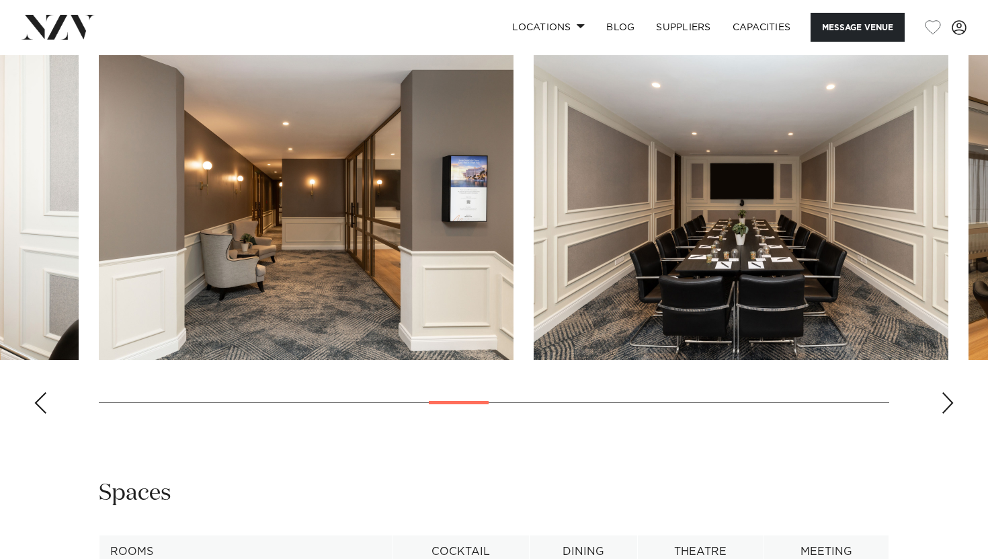
click at [948, 393] on div "Next slide" at bounding box center [947, 403] width 13 height 22
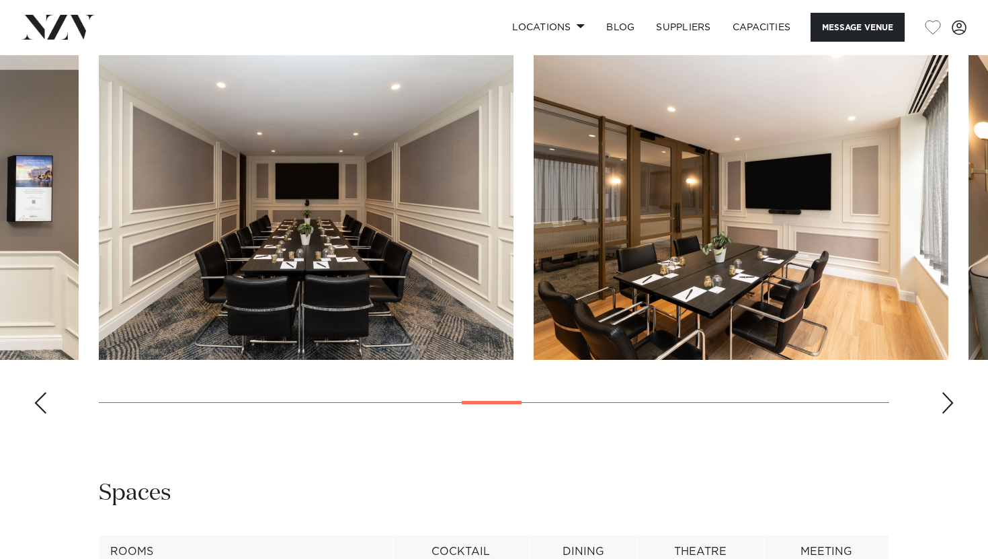
click at [948, 393] on div "Next slide" at bounding box center [947, 403] width 13 height 22
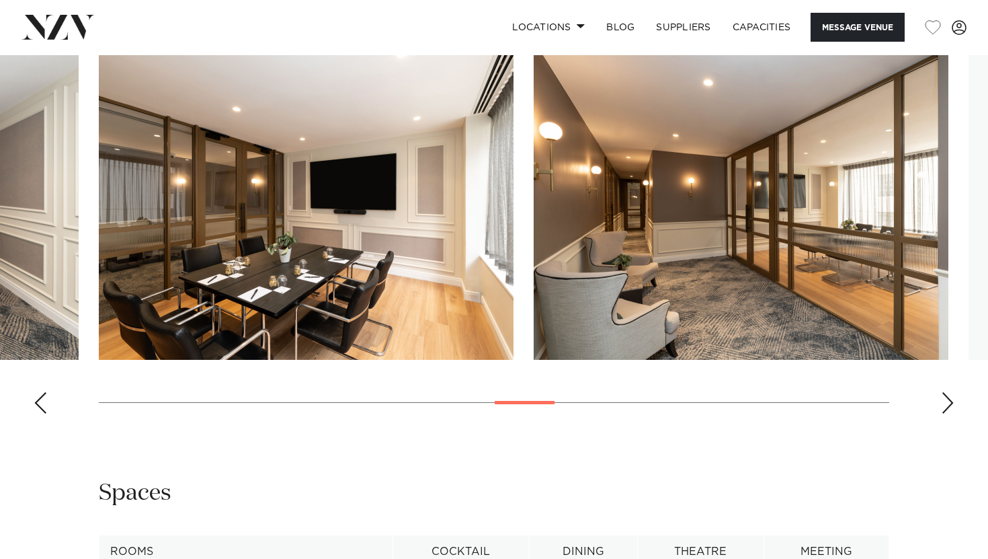
click at [948, 393] on div "Next slide" at bounding box center [947, 403] width 13 height 22
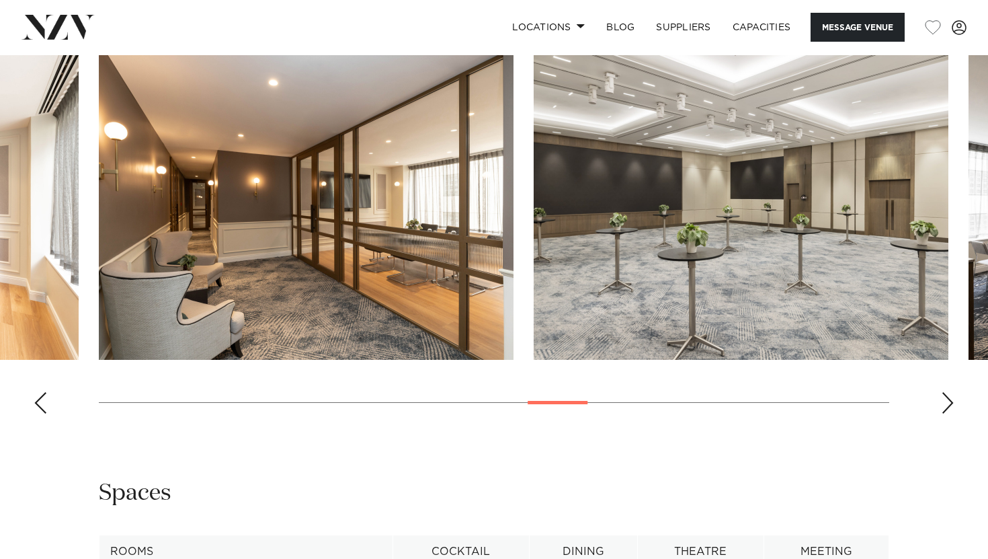
click at [948, 393] on div "Next slide" at bounding box center [947, 403] width 13 height 22
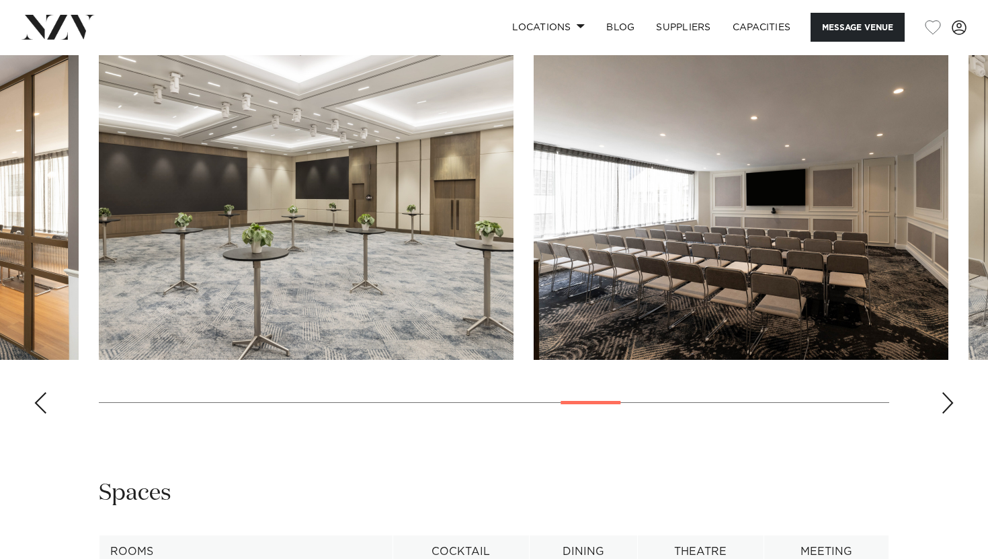
click at [948, 393] on div "Next slide" at bounding box center [947, 403] width 13 height 22
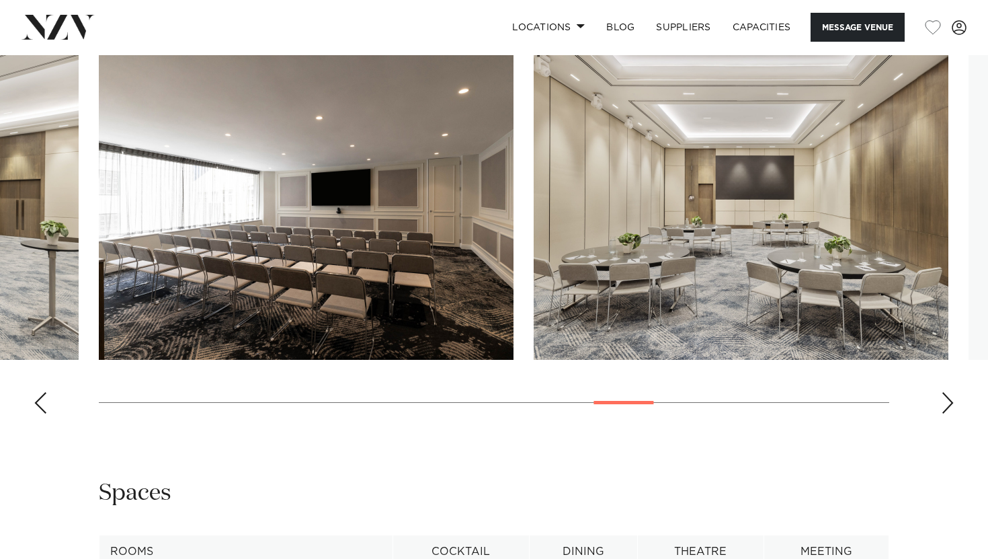
click at [948, 393] on div "Next slide" at bounding box center [947, 403] width 13 height 22
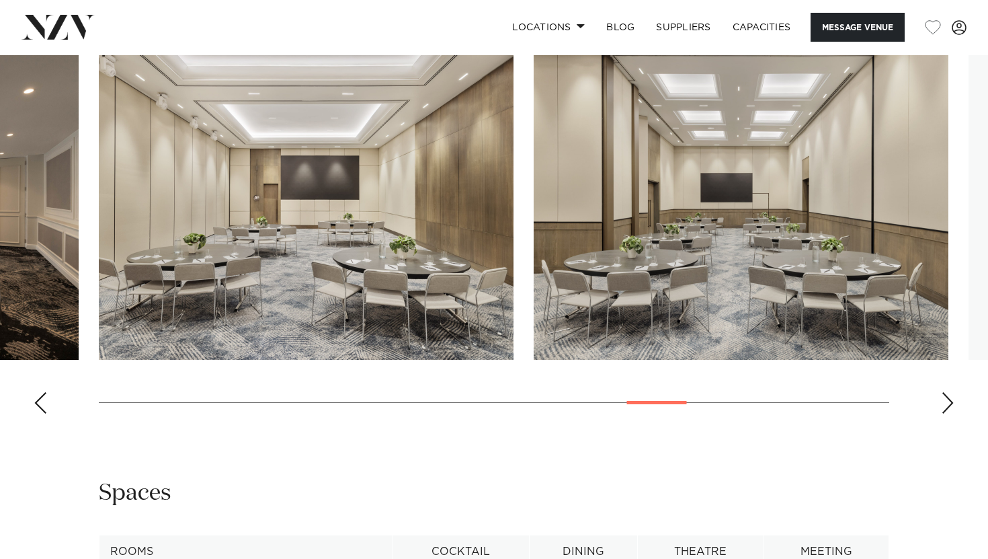
click at [948, 393] on div "Next slide" at bounding box center [947, 403] width 13 height 22
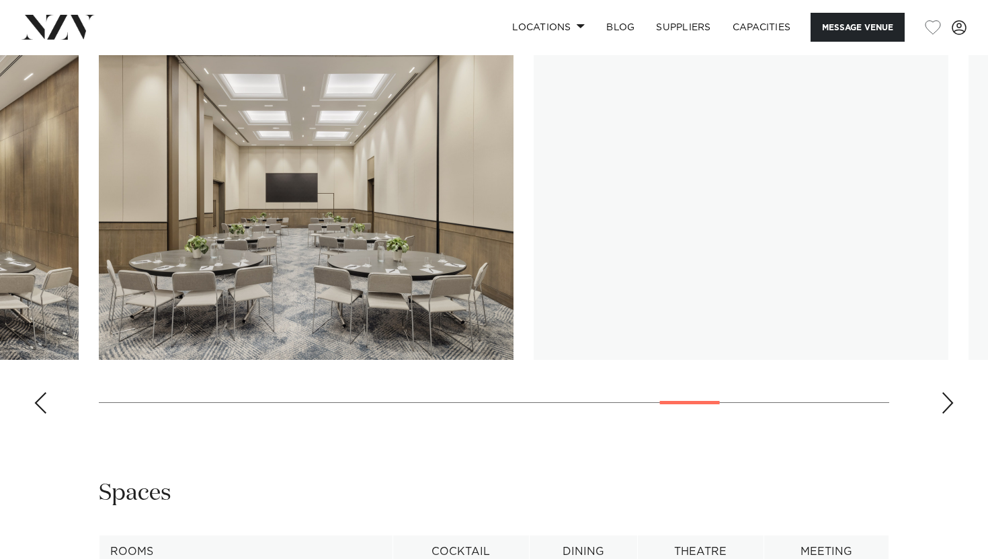
click at [948, 393] on div "Next slide" at bounding box center [947, 403] width 13 height 22
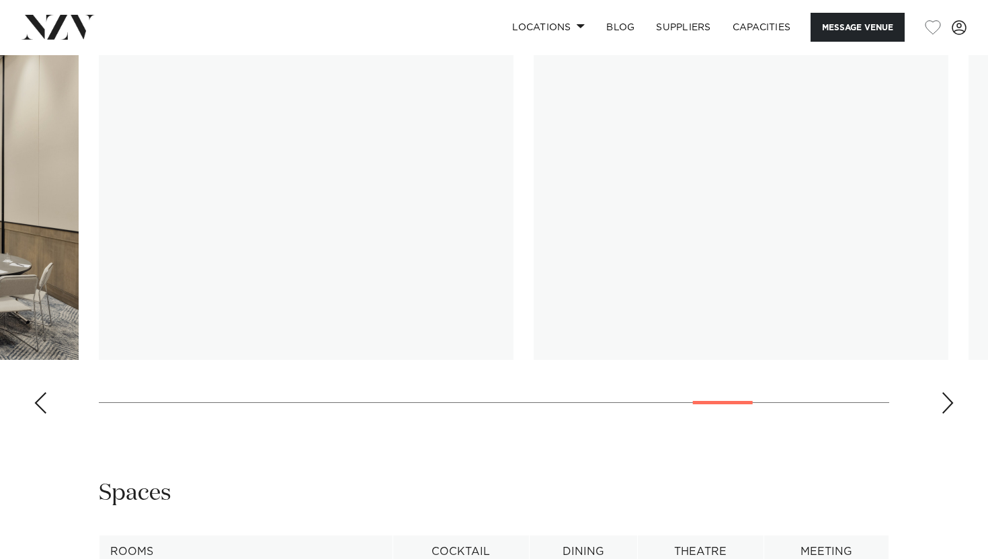
click at [948, 393] on div "Next slide" at bounding box center [947, 403] width 13 height 22
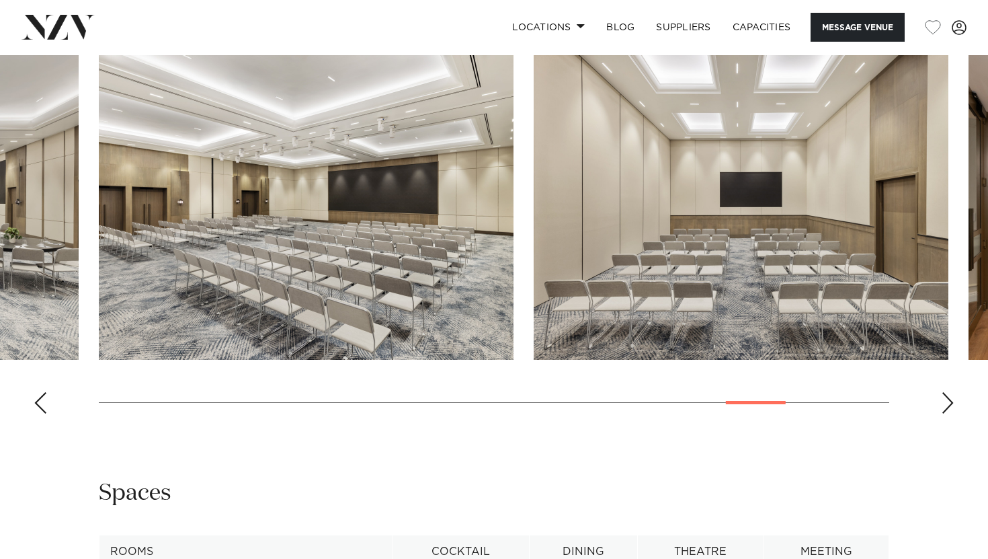
click at [948, 393] on div "Next slide" at bounding box center [947, 403] width 13 height 22
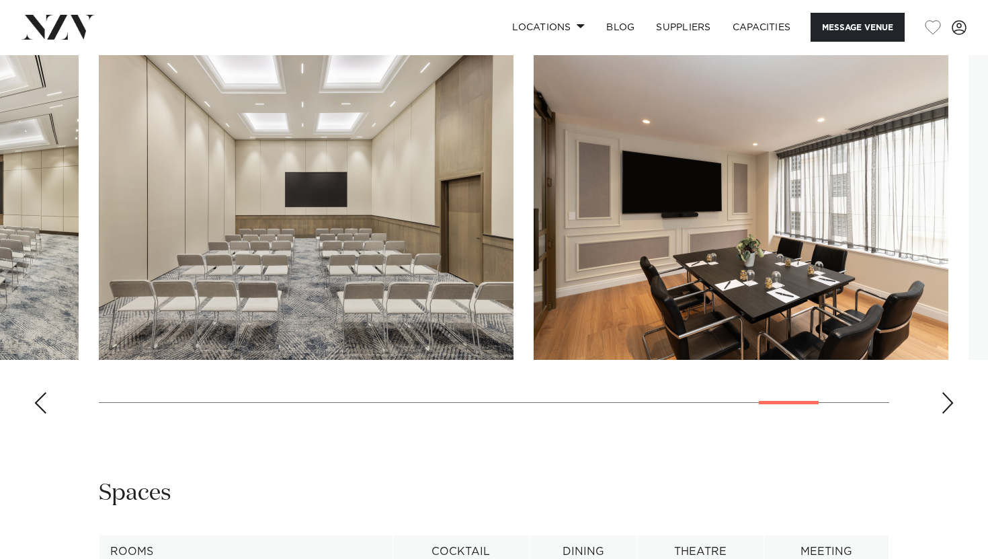
click at [948, 393] on div "Next slide" at bounding box center [947, 403] width 13 height 22
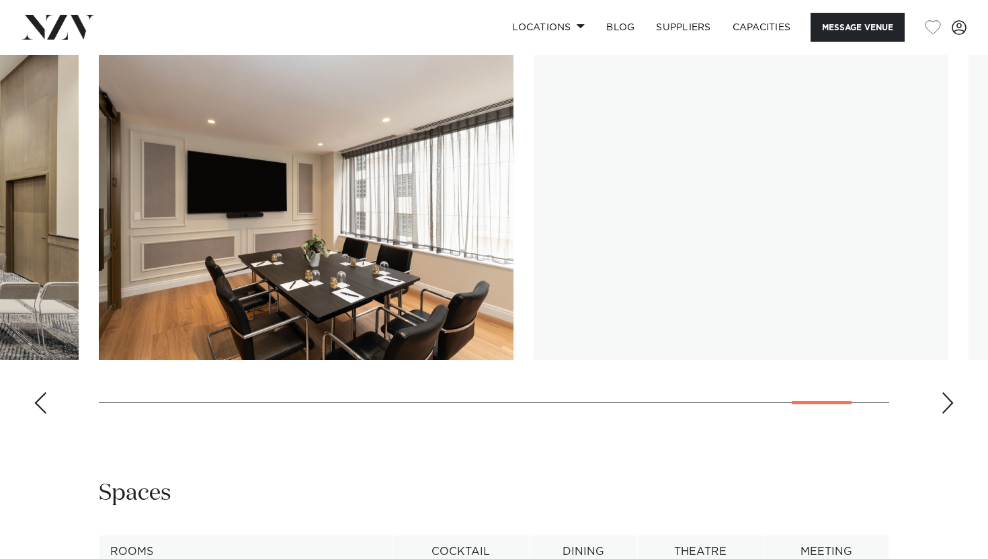
click at [948, 393] on div "Next slide" at bounding box center [947, 403] width 13 height 22
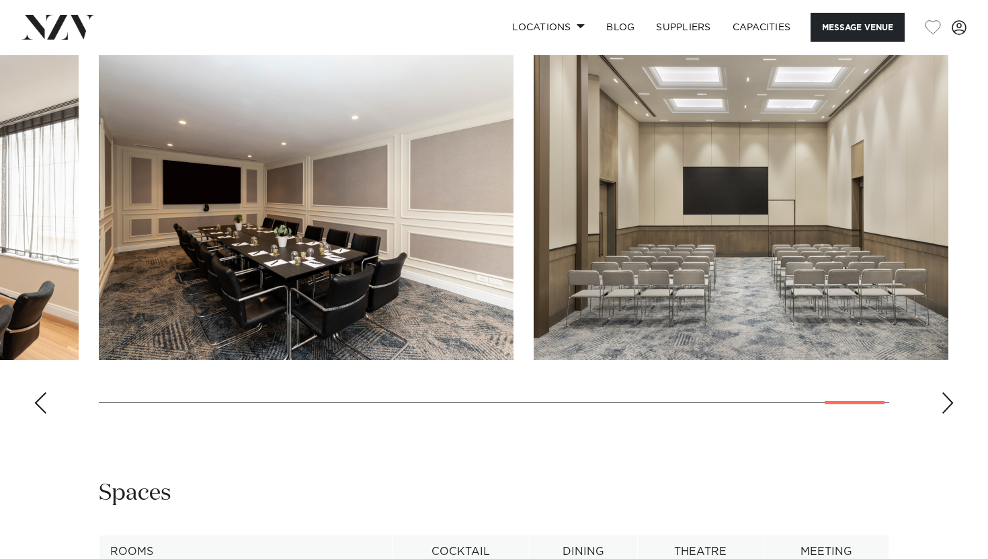
click at [948, 393] on div "Next slide" at bounding box center [947, 403] width 13 height 22
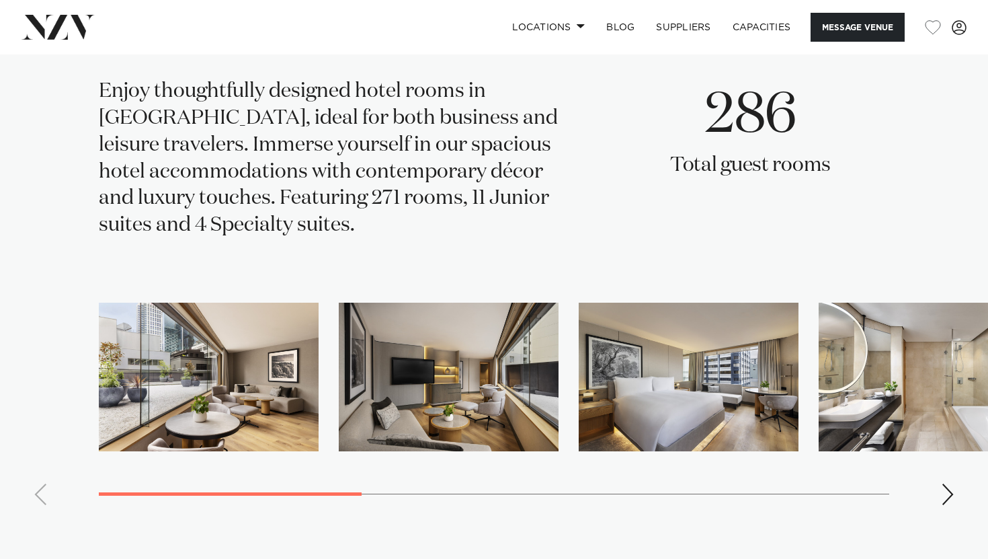
scroll to position [2166, 0]
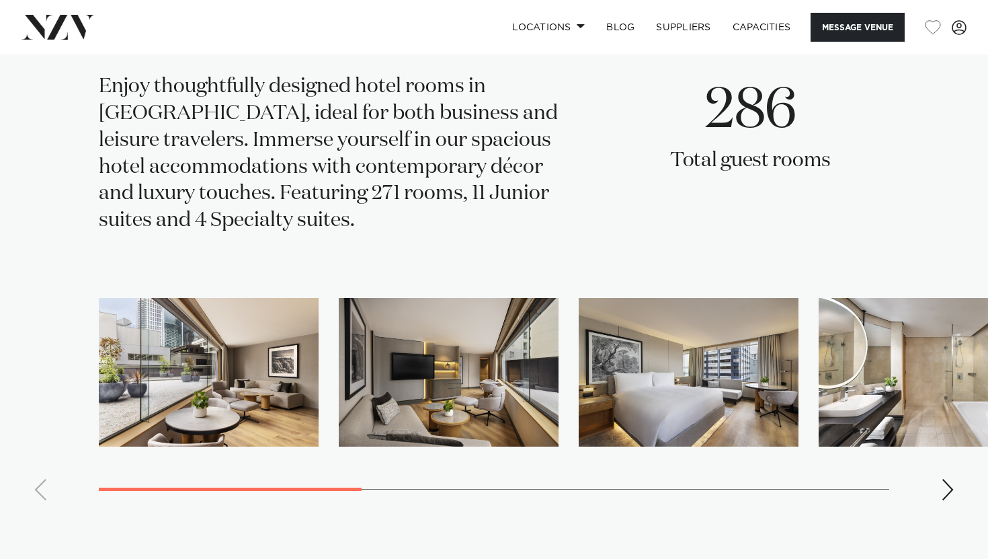
click at [943, 482] on div "Next slide" at bounding box center [947, 490] width 13 height 22
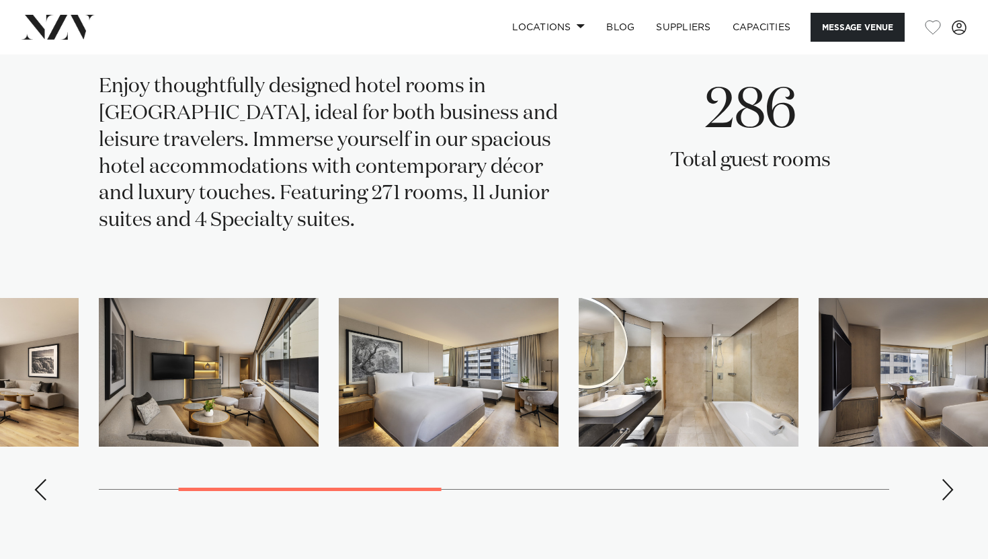
click at [943, 482] on div "Next slide" at bounding box center [947, 490] width 13 height 22
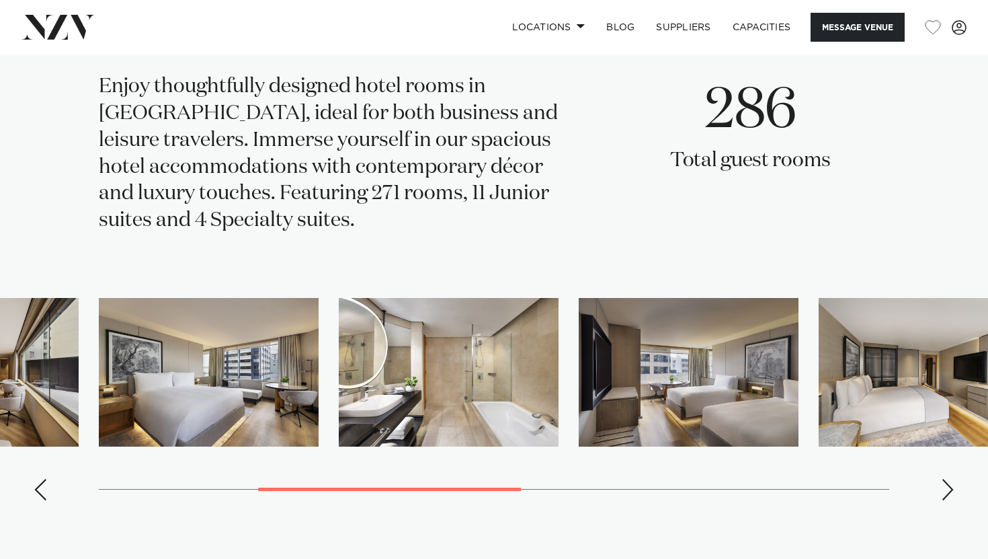
click at [943, 482] on div "Next slide" at bounding box center [947, 490] width 13 height 22
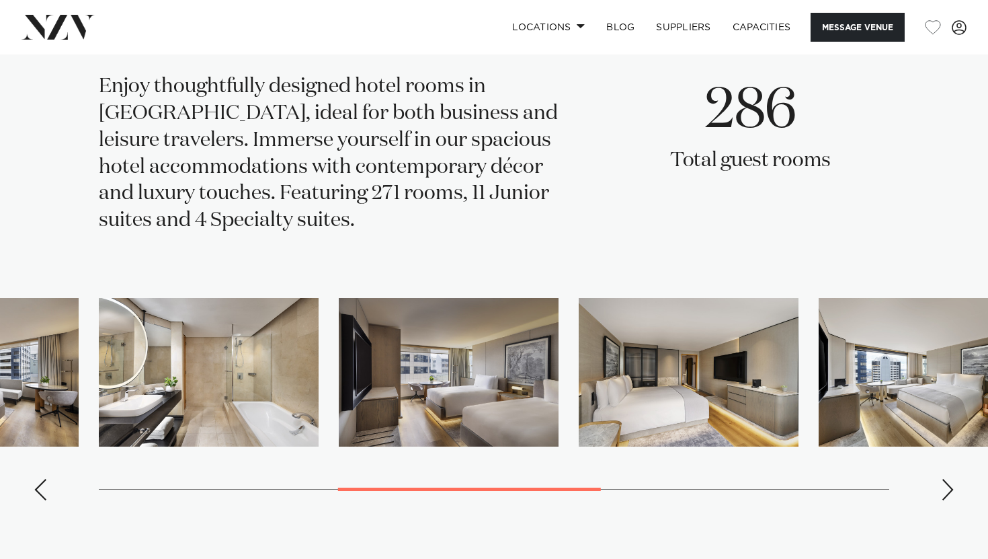
click at [943, 482] on div "Next slide" at bounding box center [947, 490] width 13 height 22
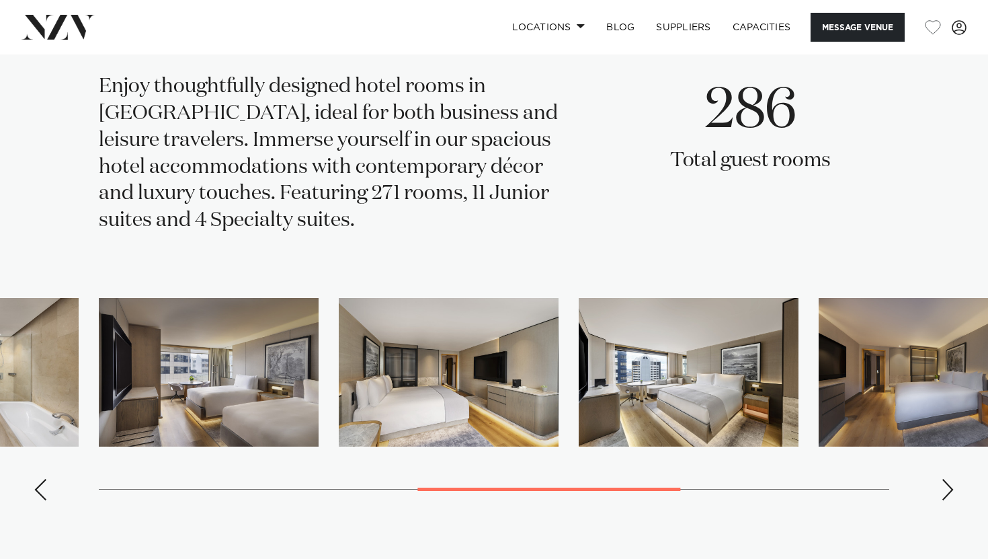
click at [943, 482] on div "Next slide" at bounding box center [947, 490] width 13 height 22
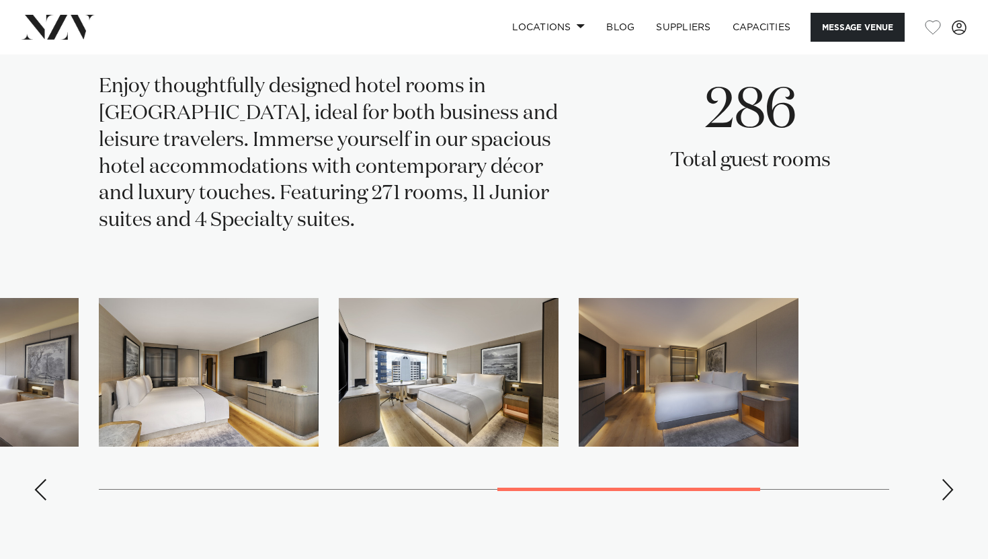
click at [943, 482] on div "Next slide" at bounding box center [947, 490] width 13 height 22
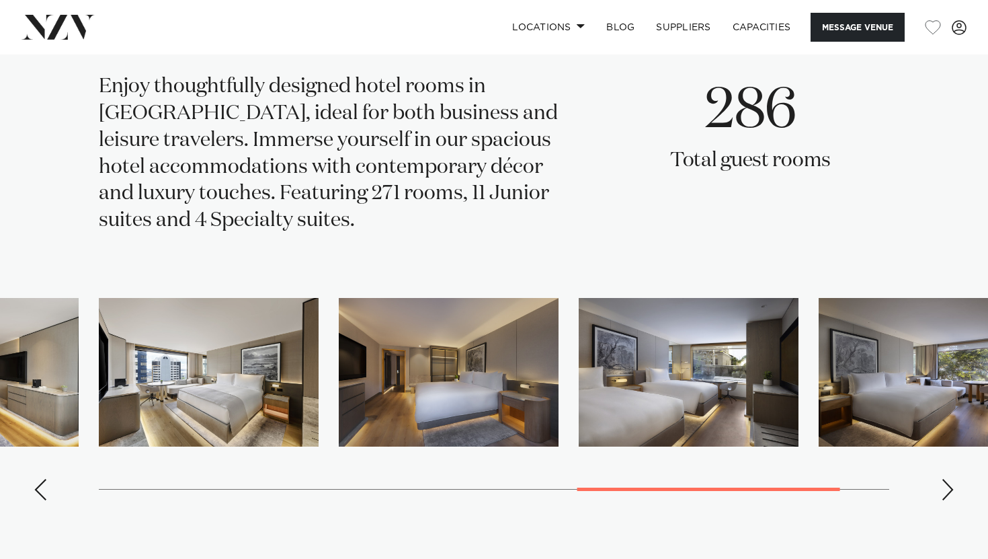
click at [943, 482] on div "Next slide" at bounding box center [947, 490] width 13 height 22
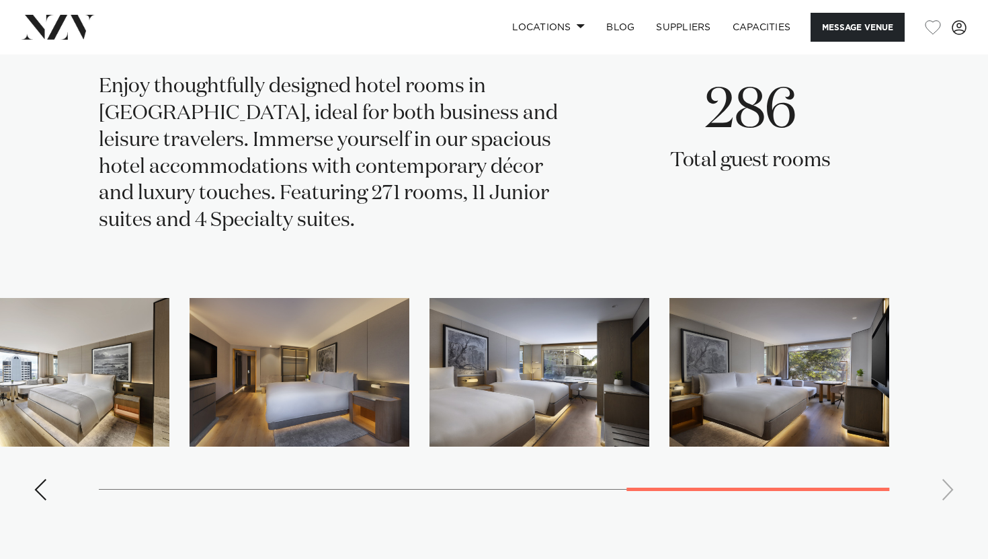
click at [943, 482] on swiper-container at bounding box center [494, 404] width 988 height 213
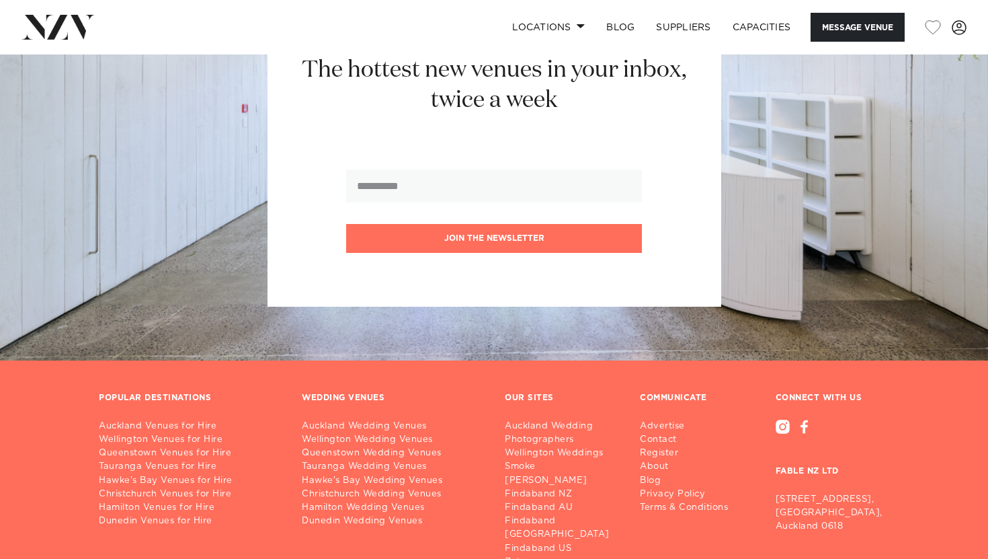
scroll to position [2977, 0]
